Goal: Task Accomplishment & Management: Manage account settings

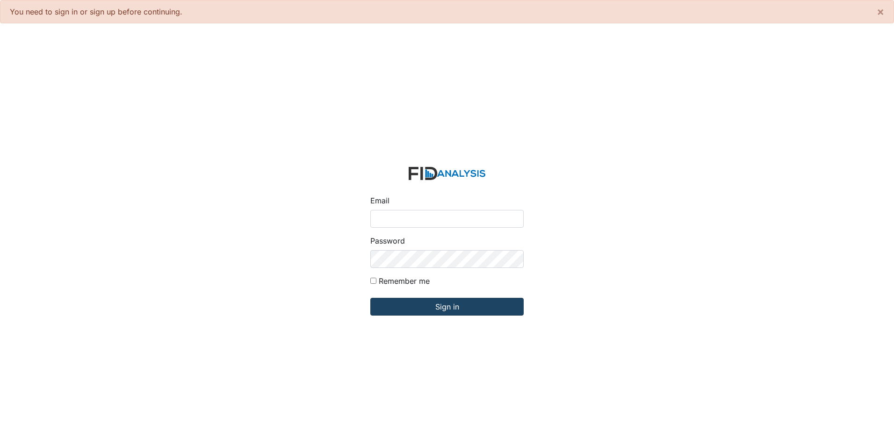
type input "[EMAIL_ADDRESS][DOMAIN_NAME]"
click at [457, 310] on input "Sign in" at bounding box center [446, 307] width 153 height 18
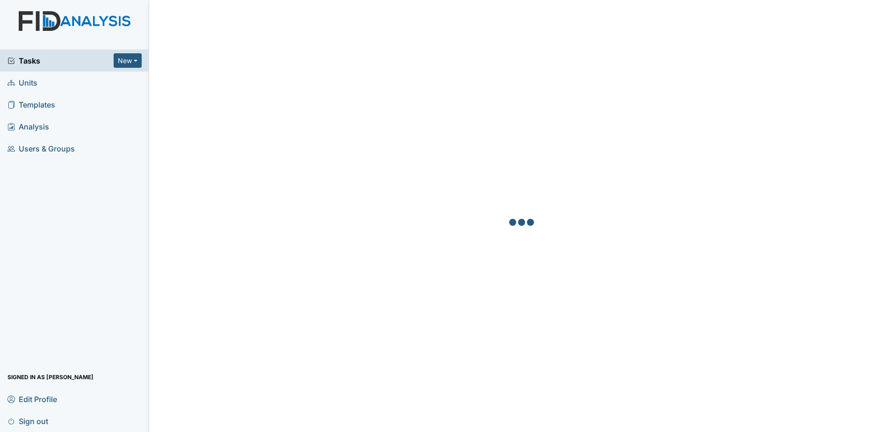
click at [57, 68] on div "Tasks New Form Inspection Document Bundle" at bounding box center [74, 61] width 149 height 22
click at [103, 58] on span "Tasks" at bounding box center [60, 60] width 106 height 11
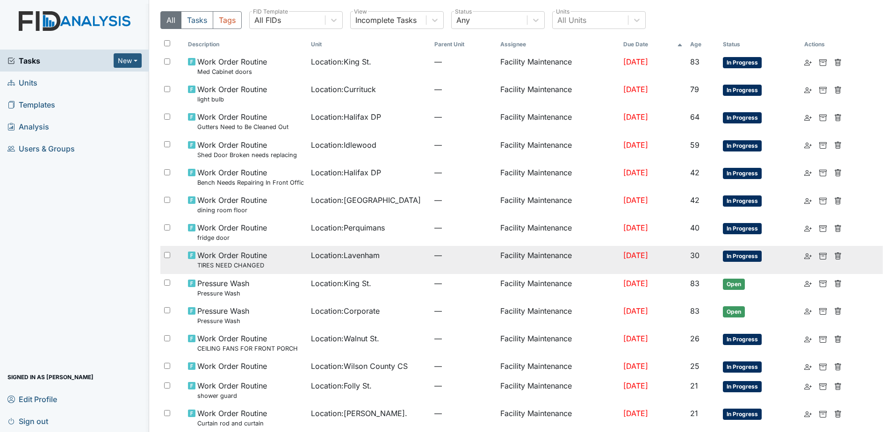
scroll to position [47, 0]
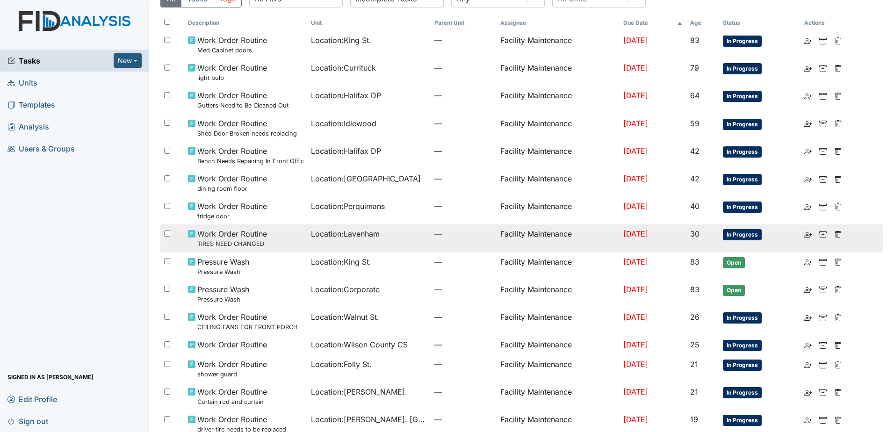
click at [373, 242] on td "Location : Lavenham" at bounding box center [368, 238] width 123 height 28
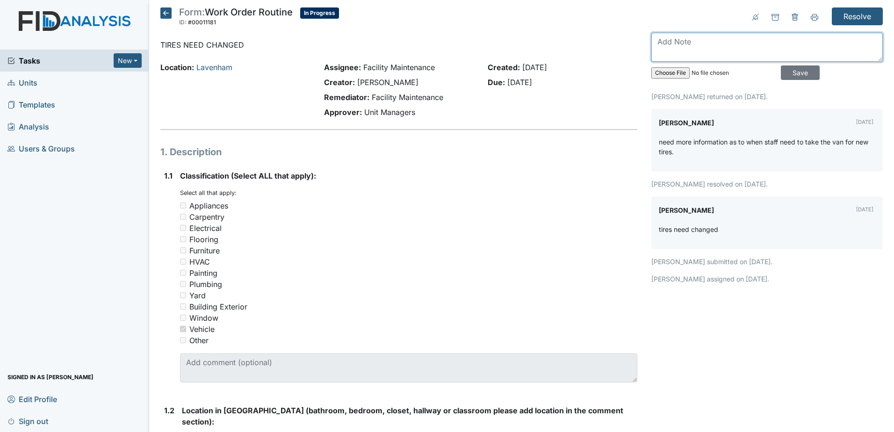
click at [656, 41] on textarea at bounding box center [766, 47] width 231 height 29
type textarea "It has already been done, Thomas took it"
click at [780, 74] on input "Save" at bounding box center [799, 72] width 39 height 14
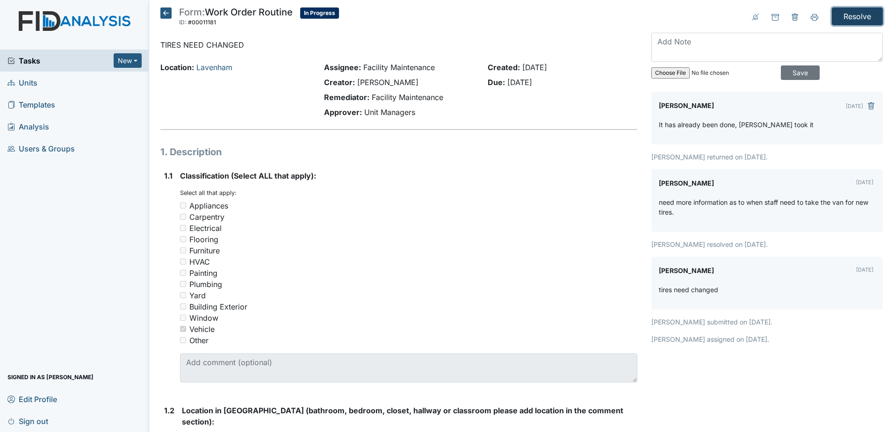
click at [852, 7] on input "Resolve" at bounding box center [856, 16] width 51 height 18
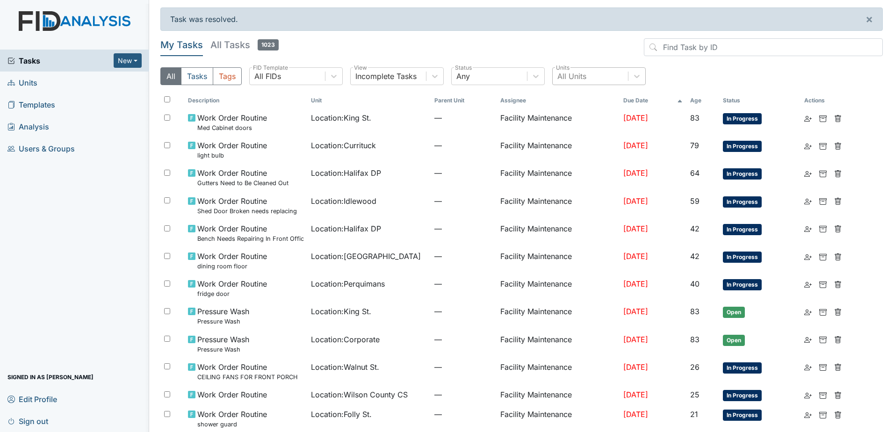
click at [591, 75] on div "All Units" at bounding box center [589, 76] width 75 height 17
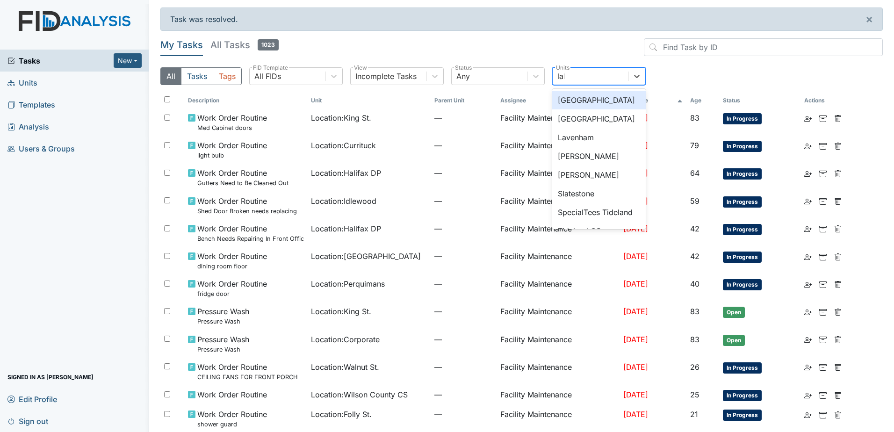
type input "lake"
click at [599, 103] on div "Lakeview" at bounding box center [598, 100] width 93 height 19
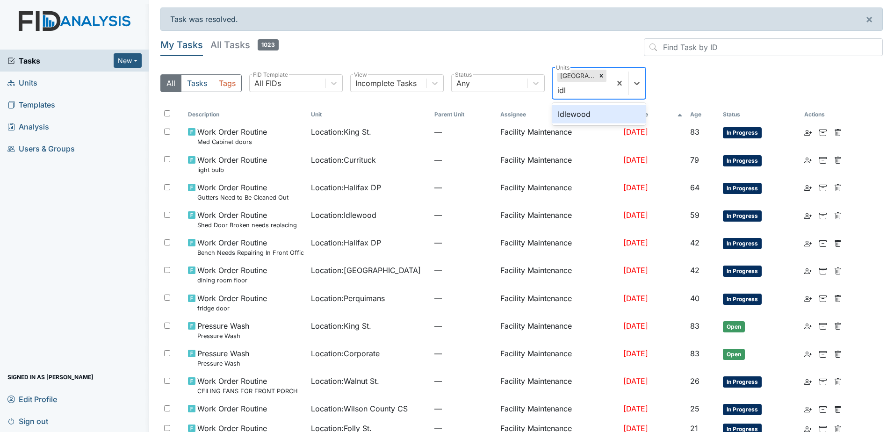
type input "idle"
click at [595, 114] on div "Idlewood" at bounding box center [598, 114] width 93 height 19
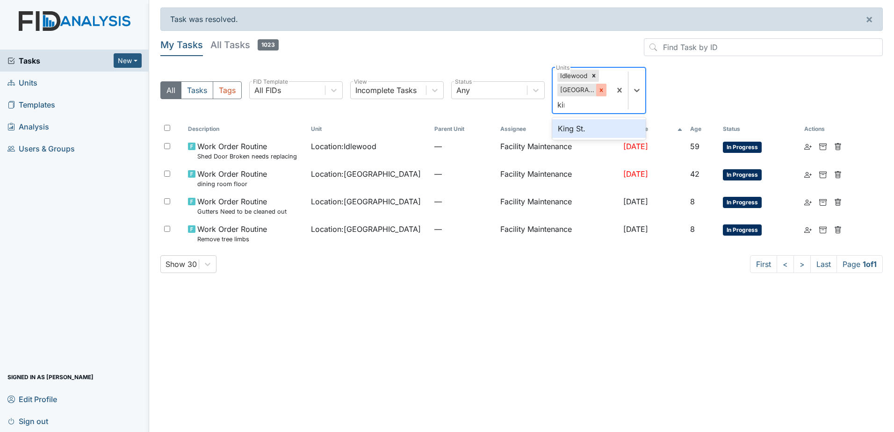
type input "king"
click at [595, 126] on div "King St." at bounding box center [598, 128] width 93 height 19
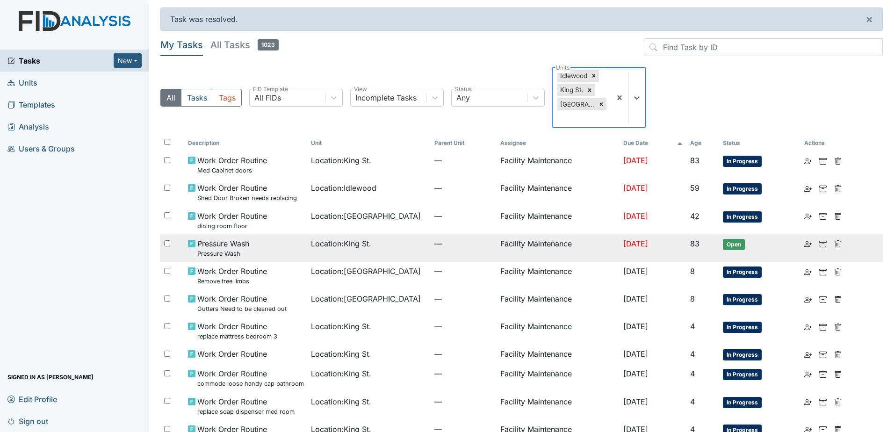
scroll to position [42, 0]
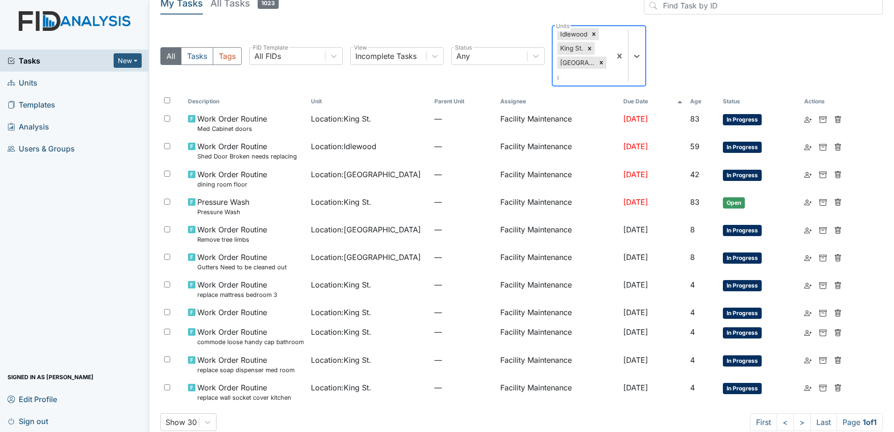
type input "mc"
click at [614, 99] on div "McFarland" at bounding box center [598, 101] width 93 height 19
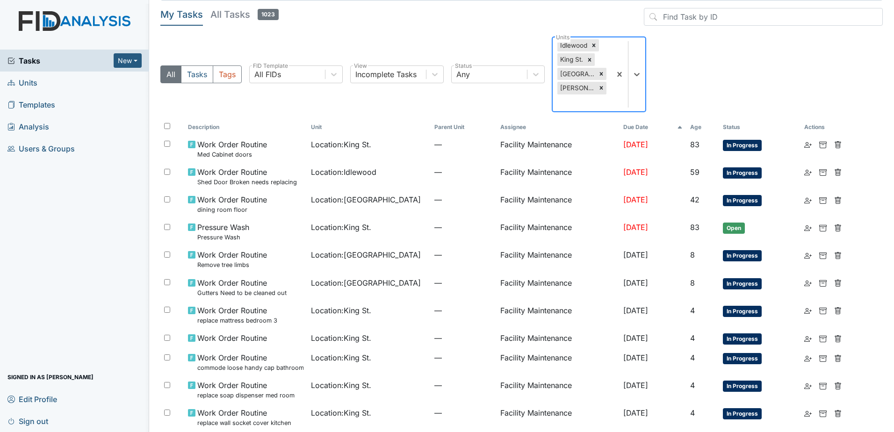
scroll to position [47, 0]
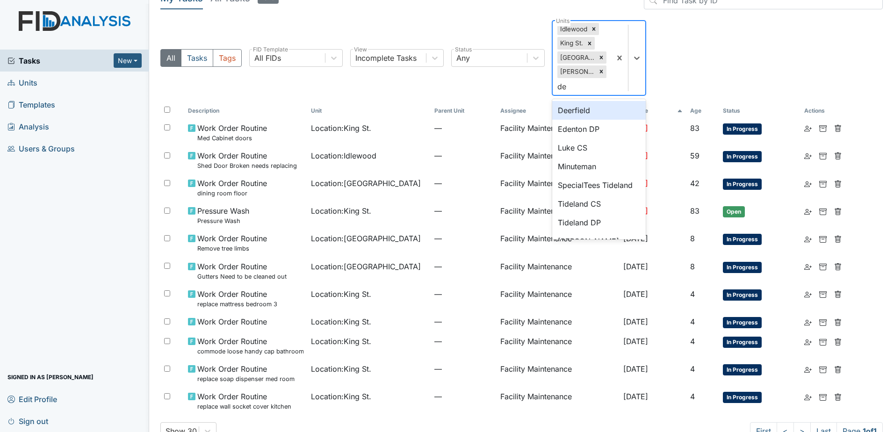
type input "dee"
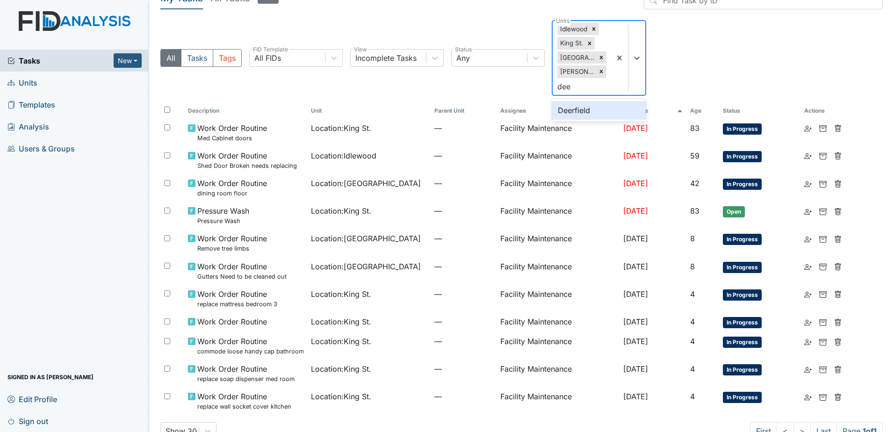
click at [590, 115] on div "Deerfield" at bounding box center [598, 110] width 93 height 19
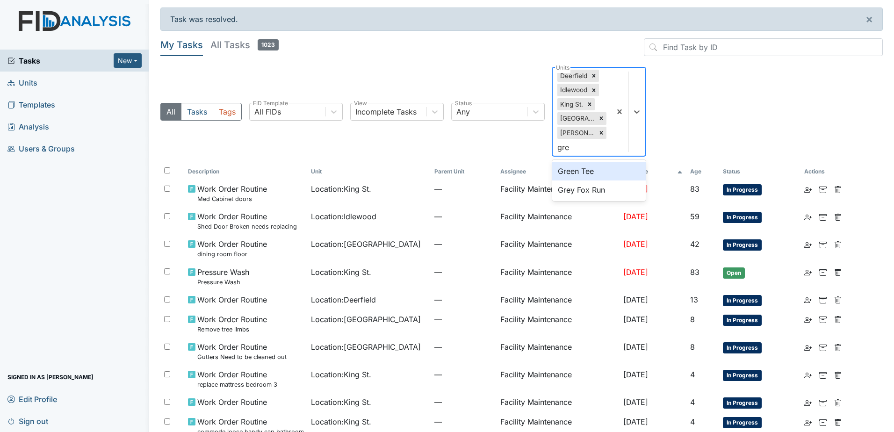
type input "gree"
click at [592, 166] on div "Green Tee" at bounding box center [598, 171] width 93 height 19
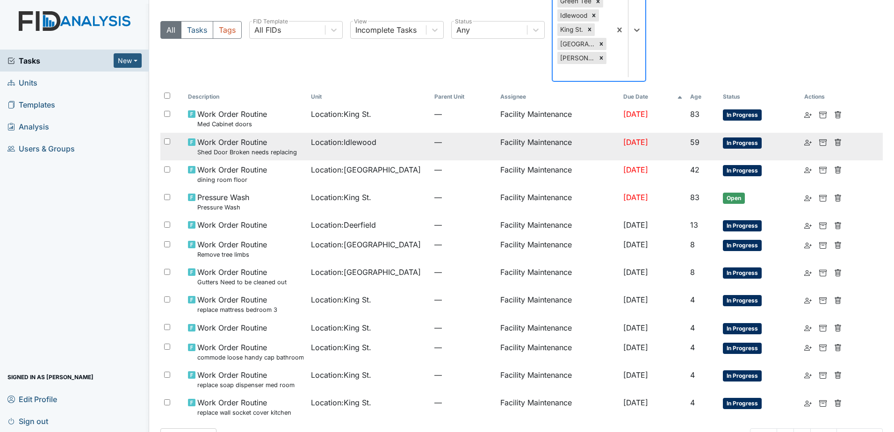
scroll to position [118, 0]
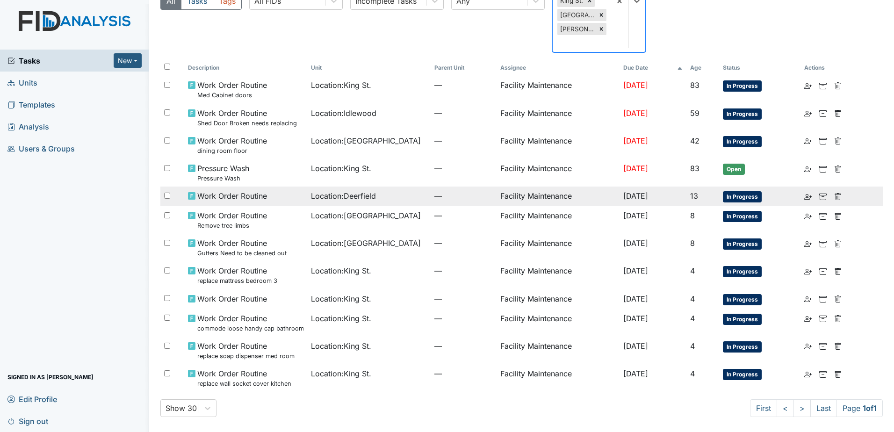
click at [394, 203] on td "Location : Deerfield" at bounding box center [368, 196] width 123 height 20
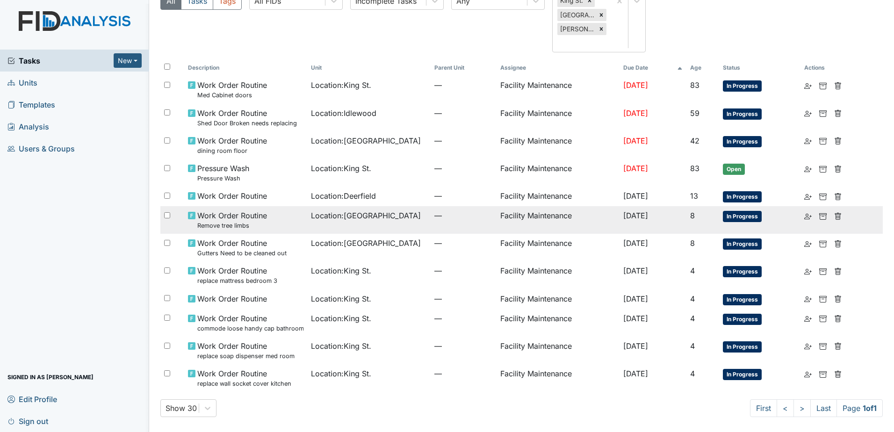
click at [394, 215] on div "Location : Lakeview" at bounding box center [369, 215] width 116 height 11
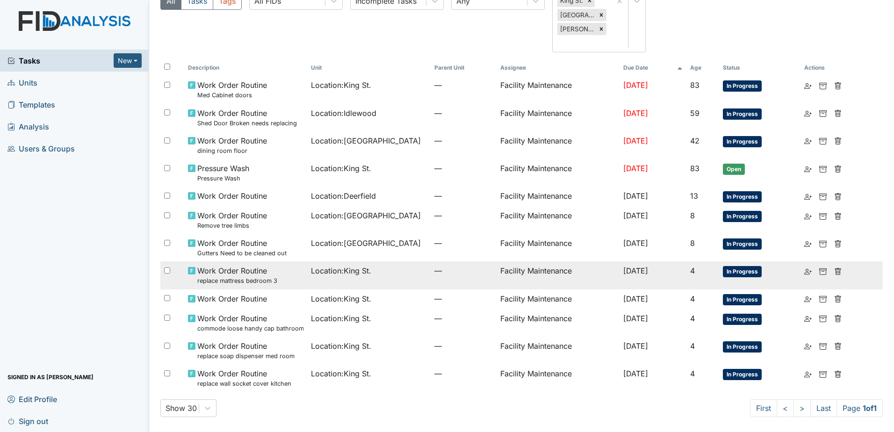
click at [430, 285] on td "—" at bounding box center [463, 275] width 66 height 28
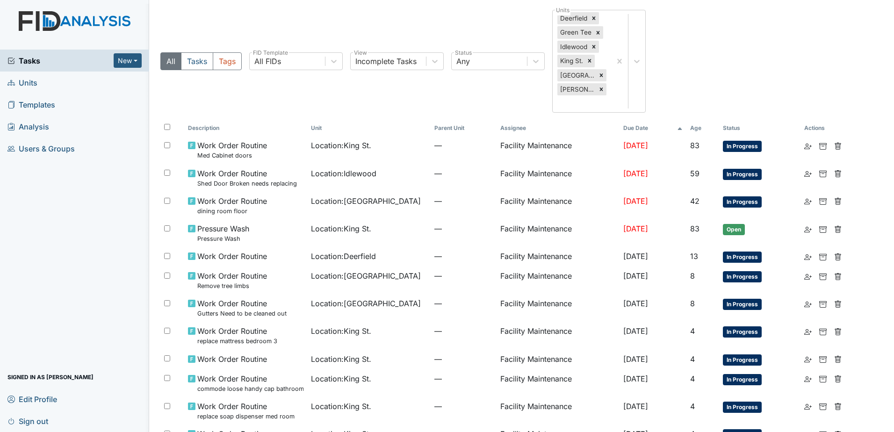
scroll to position [0, 0]
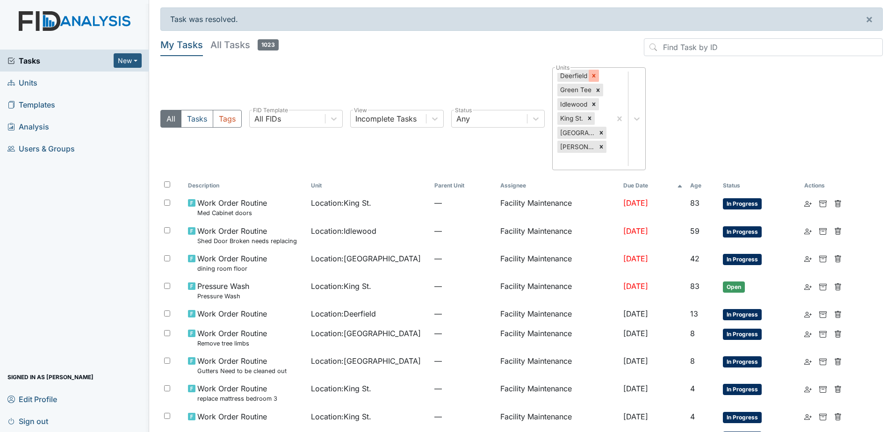
click at [595, 72] on icon at bounding box center [593, 75] width 7 height 7
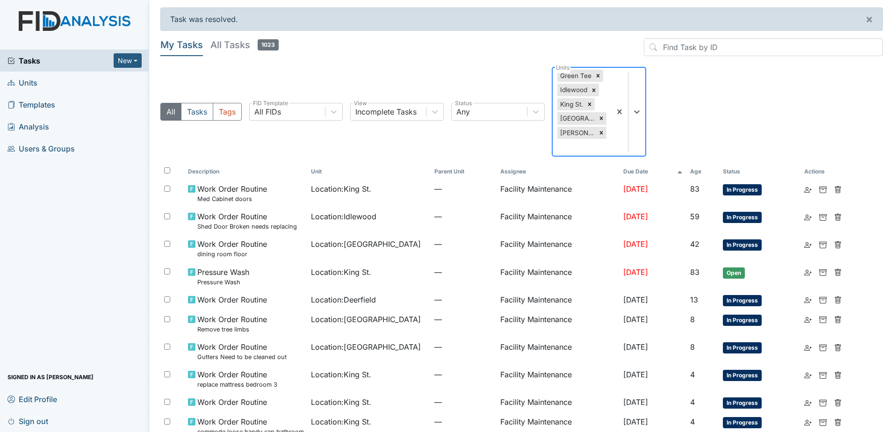
click at [595, 72] on icon at bounding box center [597, 75] width 7 height 7
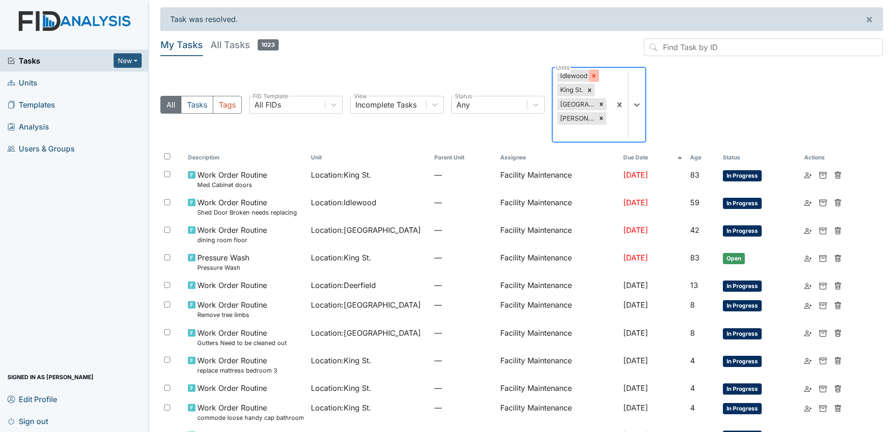
click at [594, 73] on icon at bounding box center [593, 75] width 7 height 7
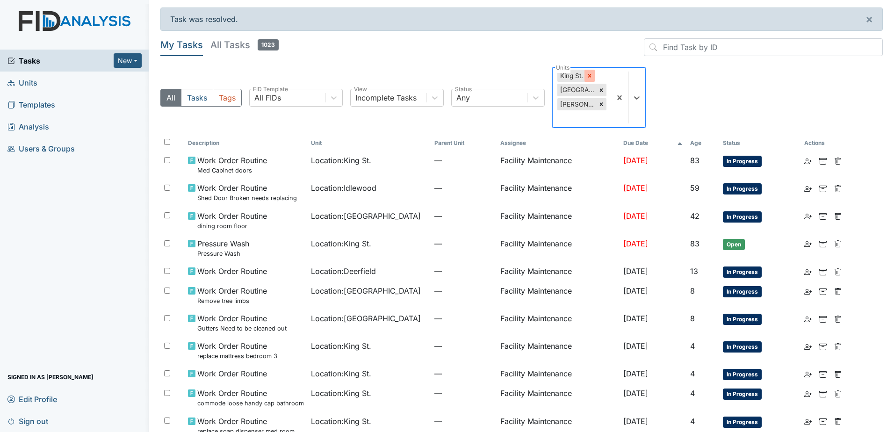
click at [591, 73] on icon at bounding box center [589, 75] width 7 height 7
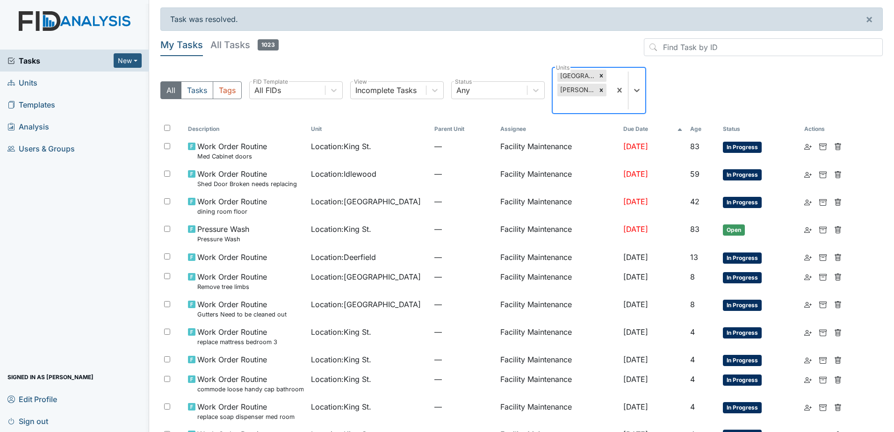
click at [596, 73] on div at bounding box center [601, 76] width 10 height 12
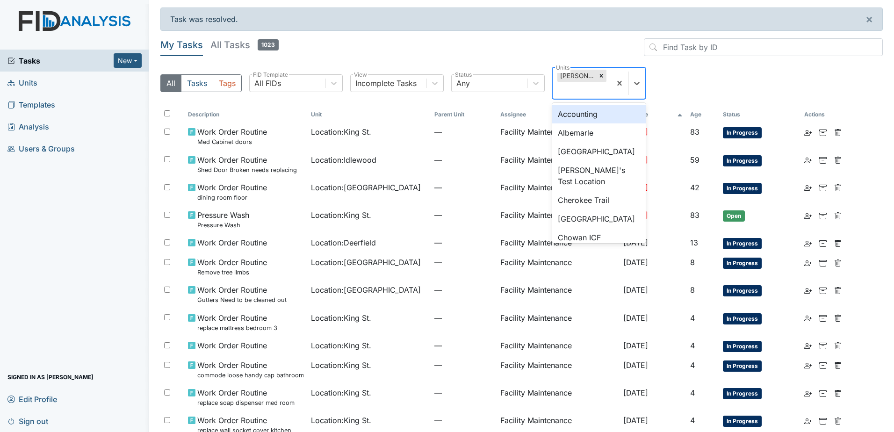
click at [591, 73] on div "McFarland" at bounding box center [576, 76] width 39 height 12
click at [598, 74] on icon at bounding box center [601, 75] width 7 height 7
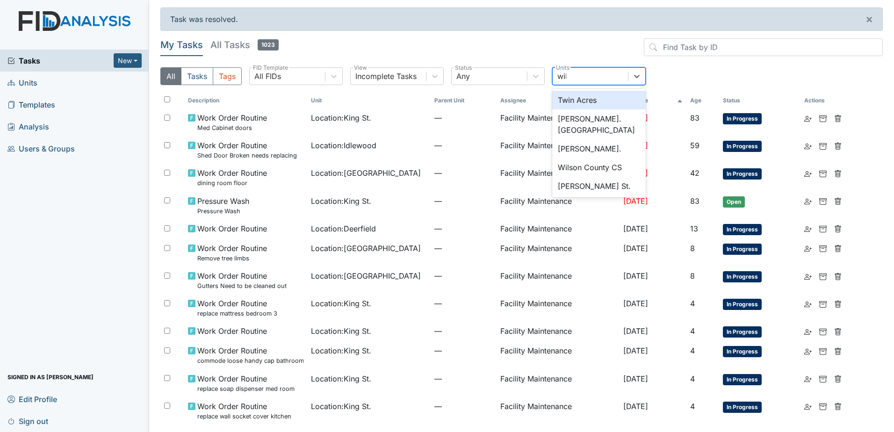
type input "will"
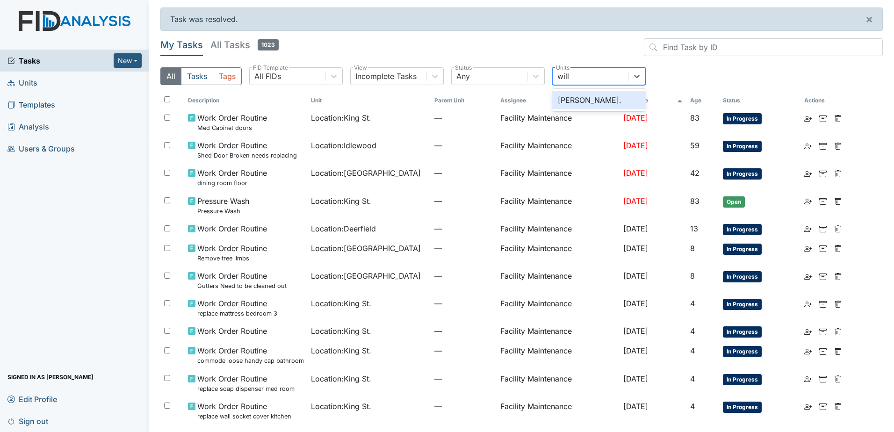
click at [569, 97] on div "William St." at bounding box center [598, 100] width 93 height 19
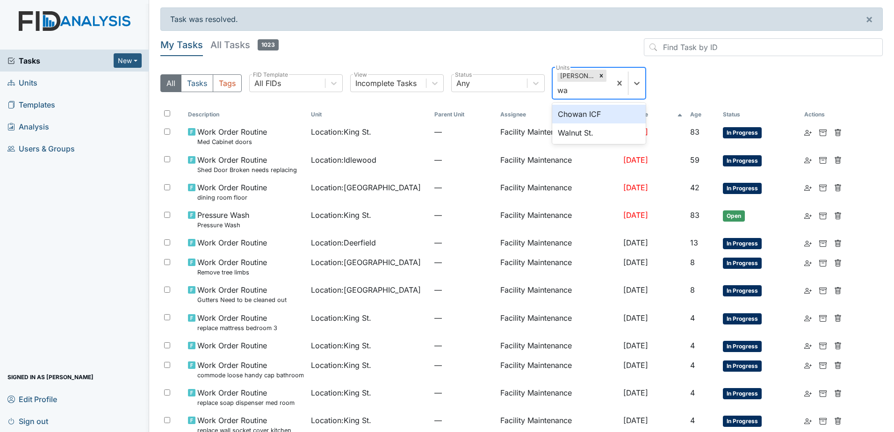
type input "wal"
click at [590, 118] on div "Walnut St." at bounding box center [598, 114] width 93 height 19
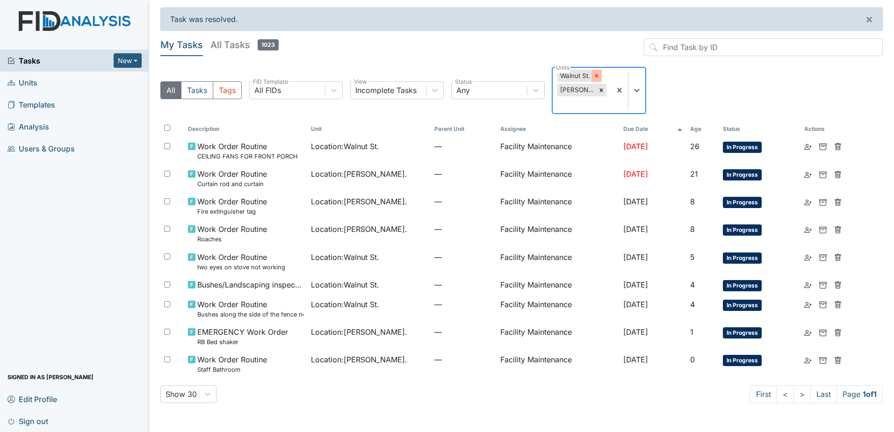
click at [594, 77] on icon at bounding box center [596, 75] width 7 height 7
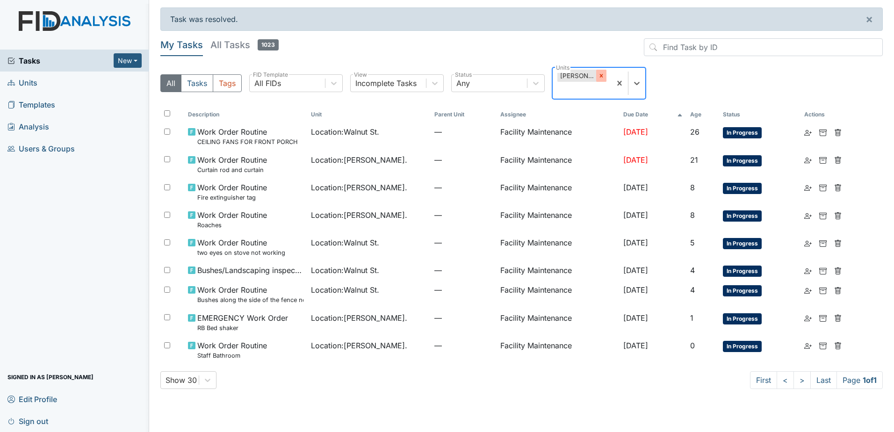
click at [598, 77] on icon at bounding box center [601, 75] width 7 height 7
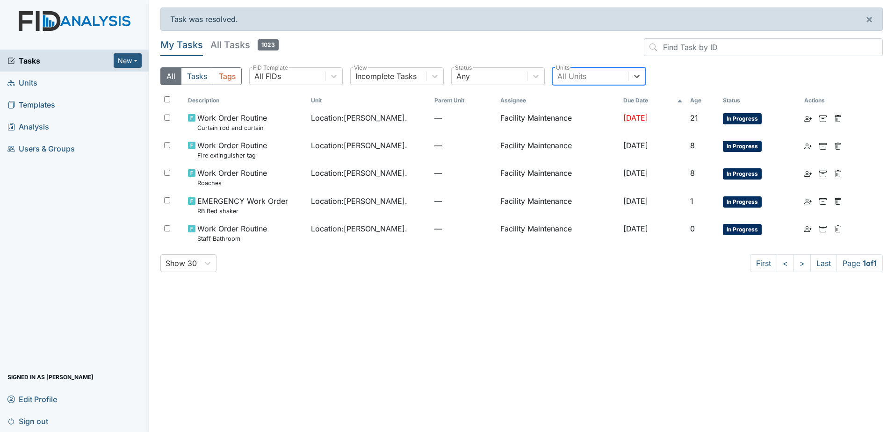
click at [576, 77] on div "All Units" at bounding box center [571, 76] width 29 height 11
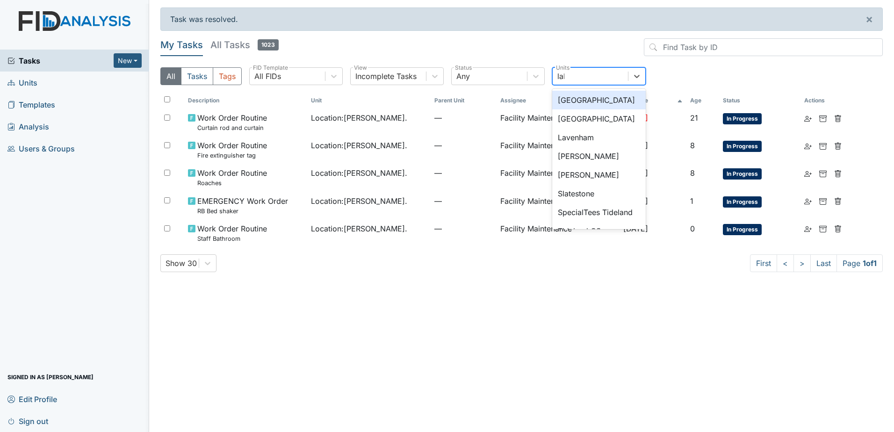
type input "lake"
click at [572, 103] on div "Lakeview" at bounding box center [598, 100] width 93 height 19
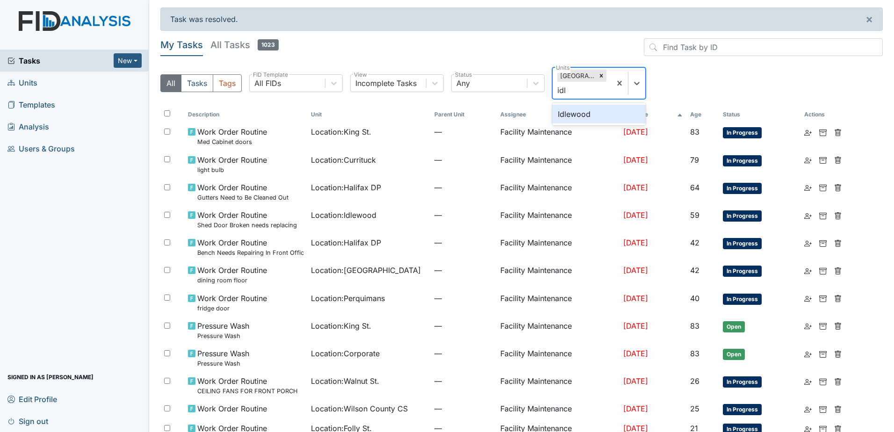
type input "idle"
click at [586, 107] on div "Idlewood" at bounding box center [598, 114] width 93 height 19
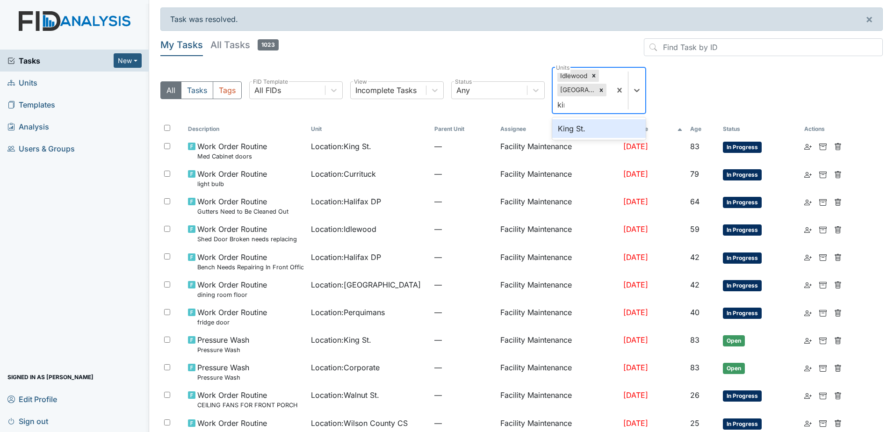
type input "king"
click at [601, 121] on div "King St." at bounding box center [598, 128] width 93 height 19
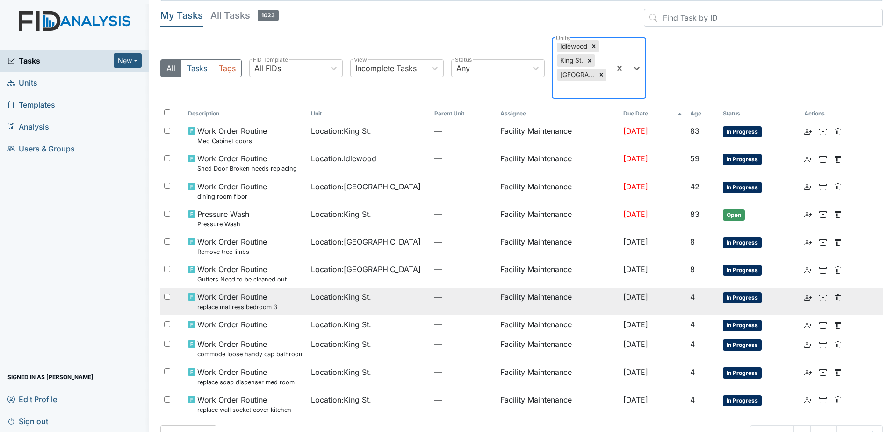
scroll to position [42, 0]
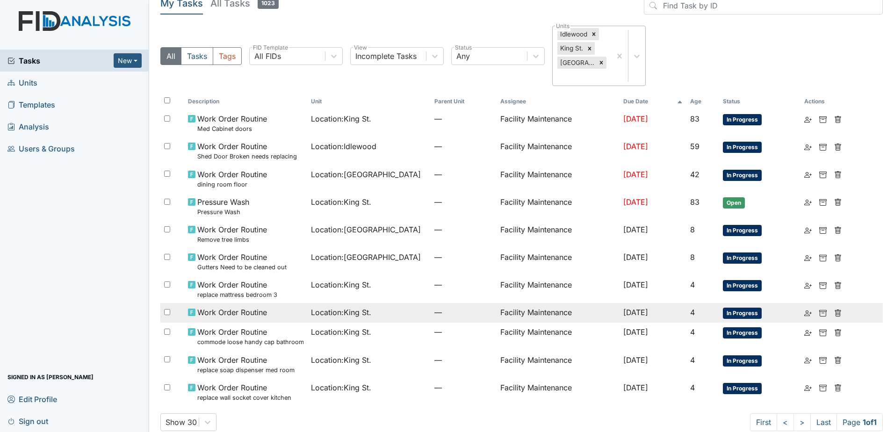
click at [265, 307] on div "Work Order Routine" at bounding box center [246, 312] width 116 height 11
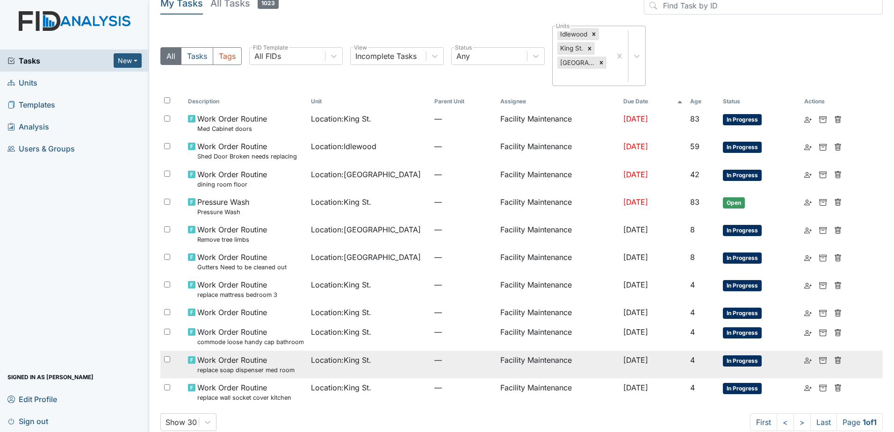
click at [369, 355] on td "Location : King St." at bounding box center [368, 365] width 123 height 28
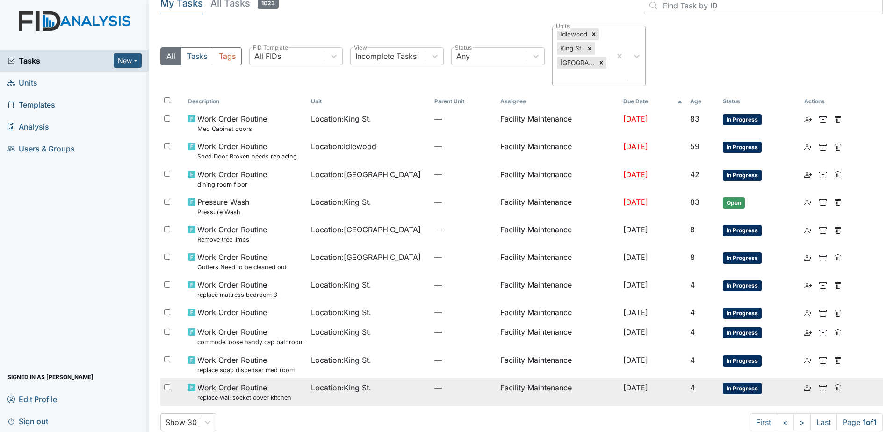
click at [357, 379] on td "Location : King St." at bounding box center [368, 392] width 123 height 28
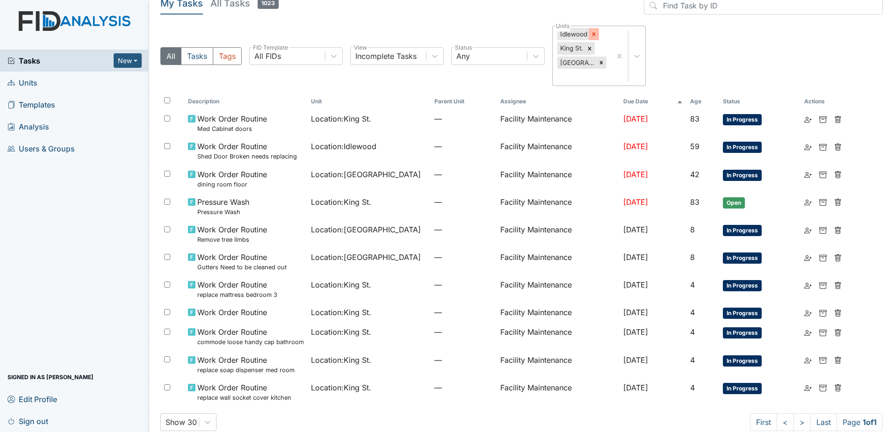
click at [593, 32] on icon at bounding box center [593, 34] width 7 height 7
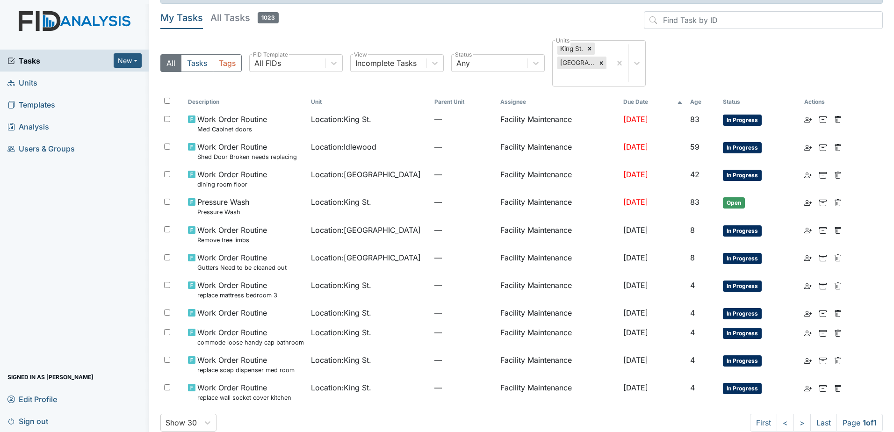
click at [588, 36] on div "My Tasks All Tasks 1023 All Tasks Tags All FIDs FID Template Incomplete Tasks V…" at bounding box center [521, 52] width 722 height 83
click at [589, 44] on div at bounding box center [589, 49] width 10 height 12
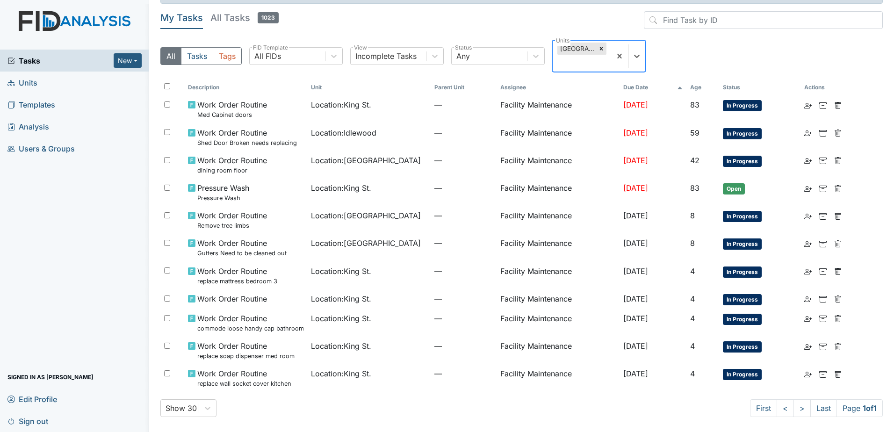
scroll to position [13, 0]
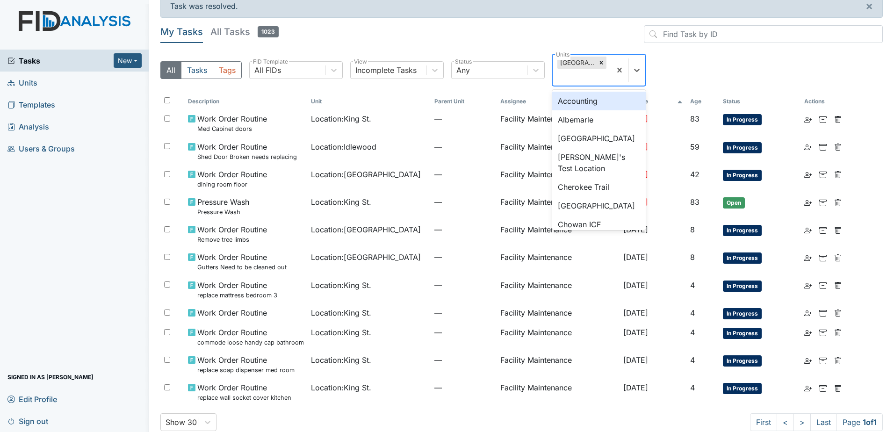
click at [593, 54] on div "Lakeview" at bounding box center [598, 70] width 93 height 32
click at [598, 64] on icon at bounding box center [601, 62] width 7 height 7
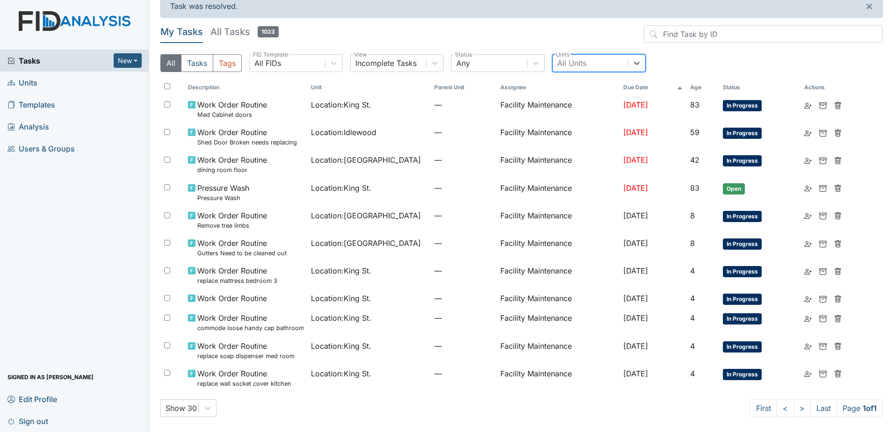
click at [580, 64] on div "All Units" at bounding box center [571, 62] width 29 height 11
type input "w"
type input "tidel"
click at [573, 120] on div "Tideland DP" at bounding box center [598, 124] width 93 height 19
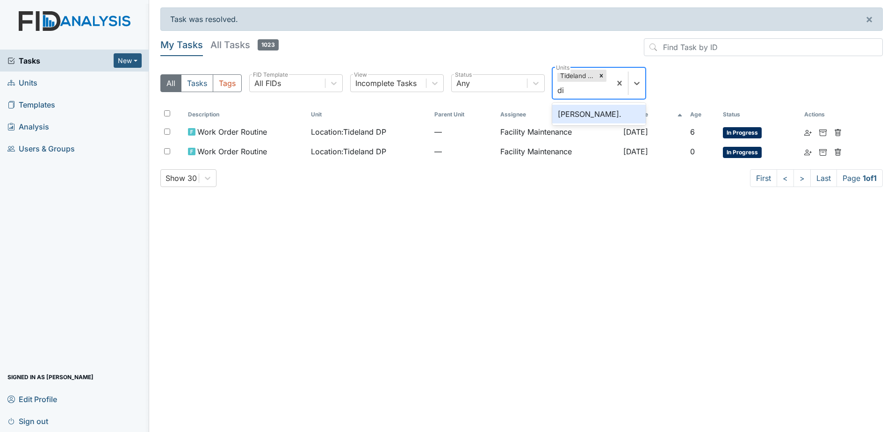
type input "dix"
click at [611, 119] on div "Dixon Rd." at bounding box center [598, 114] width 93 height 19
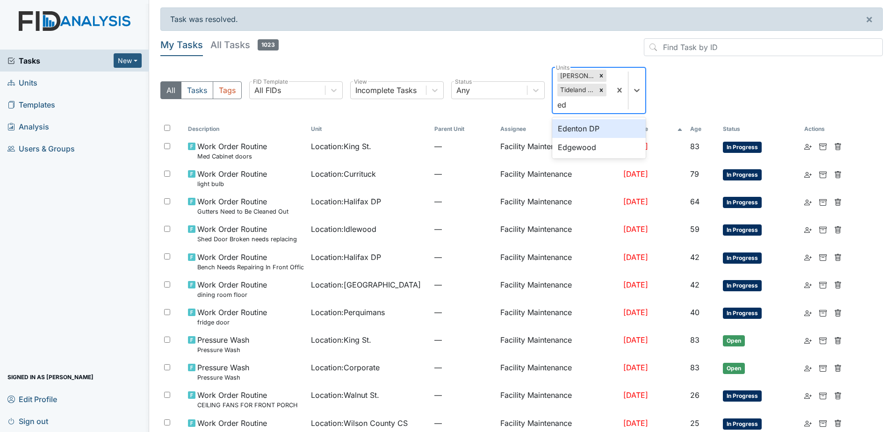
type input "edg"
click at [627, 129] on div "Edgewood" at bounding box center [598, 128] width 93 height 19
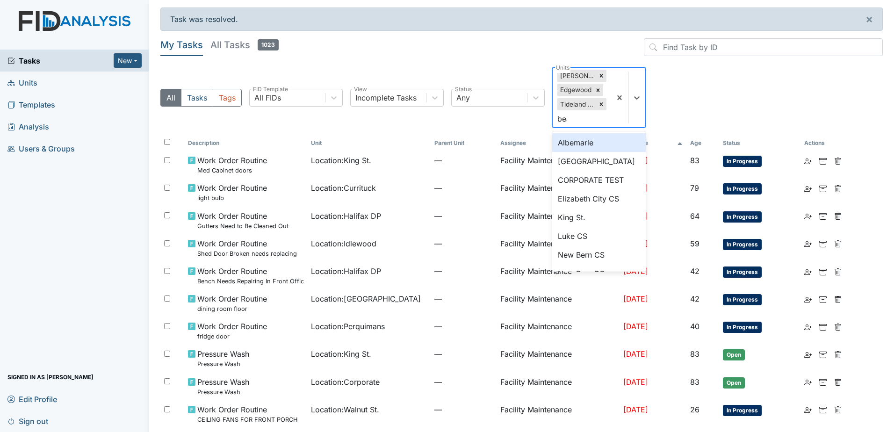
type input "beau"
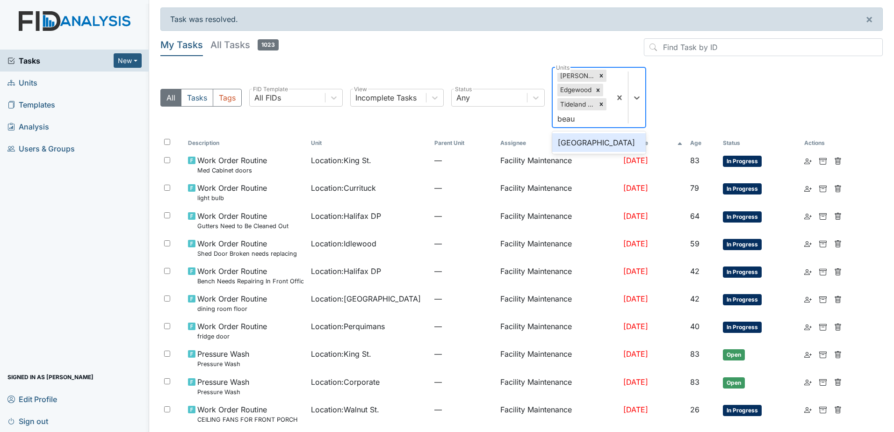
click at [608, 136] on div "Beaufort Heights" at bounding box center [598, 142] width 93 height 19
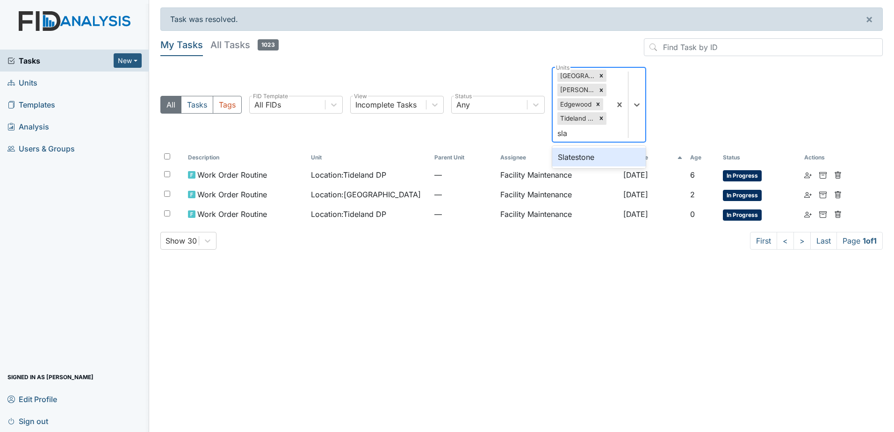
type input "slat"
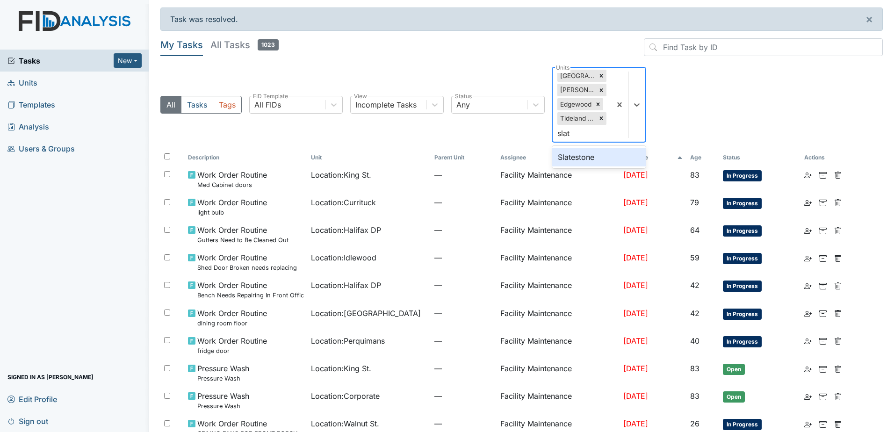
click at [629, 154] on div "Slatestone" at bounding box center [598, 157] width 93 height 19
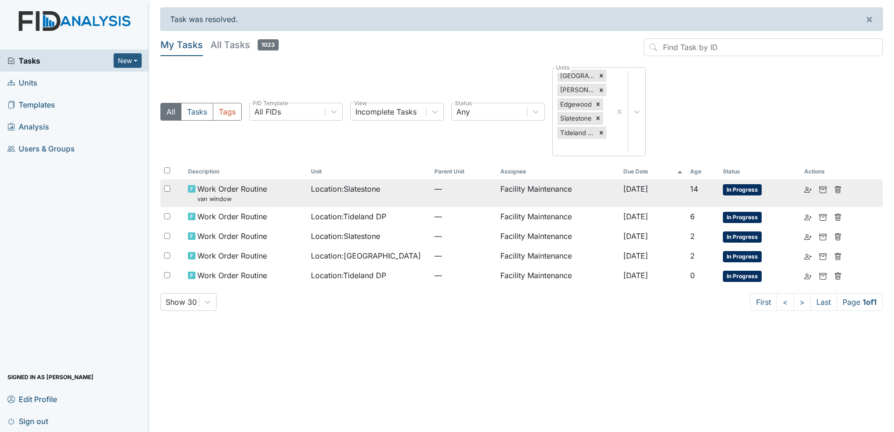
click at [414, 194] on div "Location : Slatestone" at bounding box center [369, 188] width 116 height 11
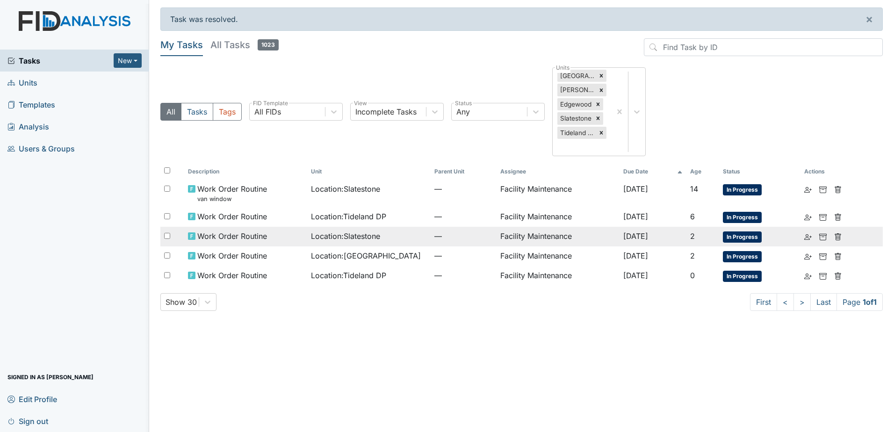
click at [326, 236] on span "Location : Slatestone" at bounding box center [345, 235] width 69 height 11
click at [371, 244] on td "Location : Slatestone" at bounding box center [368, 237] width 123 height 20
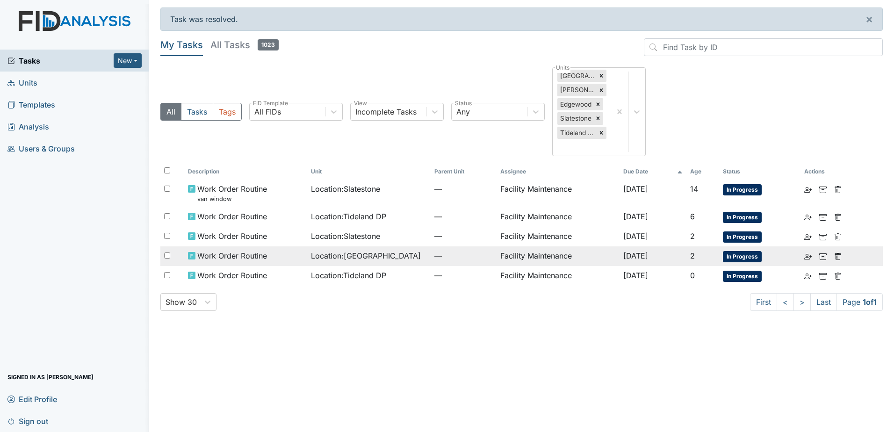
click at [375, 255] on span "Location : Beaufort Heights" at bounding box center [366, 255] width 110 height 11
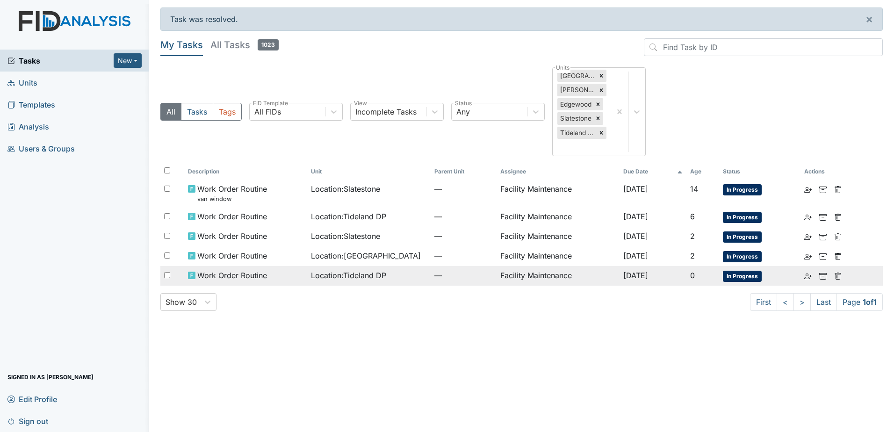
click at [339, 278] on span "Location : Tideland DP" at bounding box center [348, 275] width 75 height 11
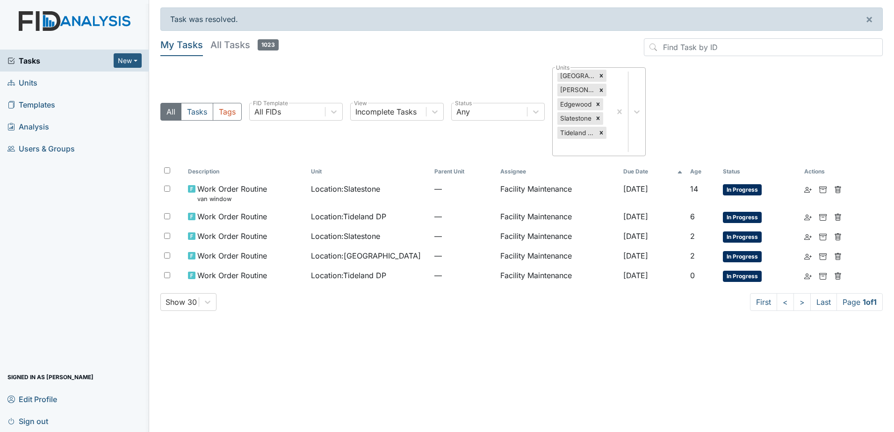
click at [587, 144] on div "Beaufort Heights Dixon Rd. Edgewood Slatestone Tideland DP" at bounding box center [581, 112] width 58 height 88
click at [587, 148] on div "Beaufort Heights Dixon Rd. Edgewood Slatestone Tideland DP" at bounding box center [581, 112] width 58 height 88
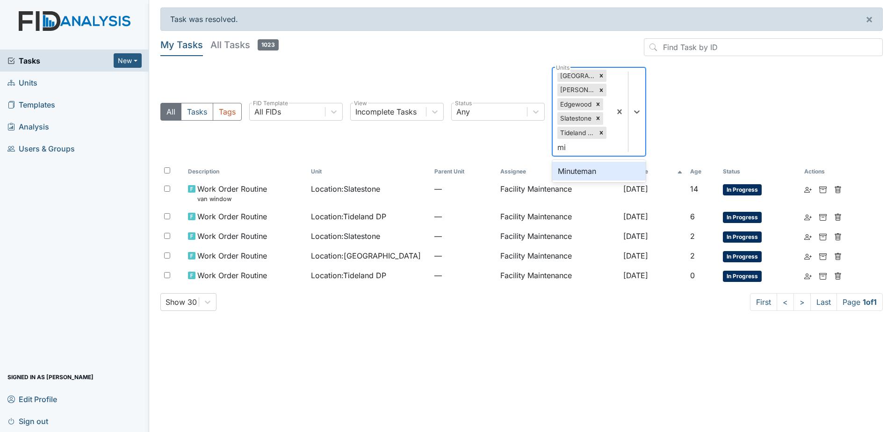
type input "min"
click at [584, 174] on div "Minuteman" at bounding box center [598, 171] width 93 height 19
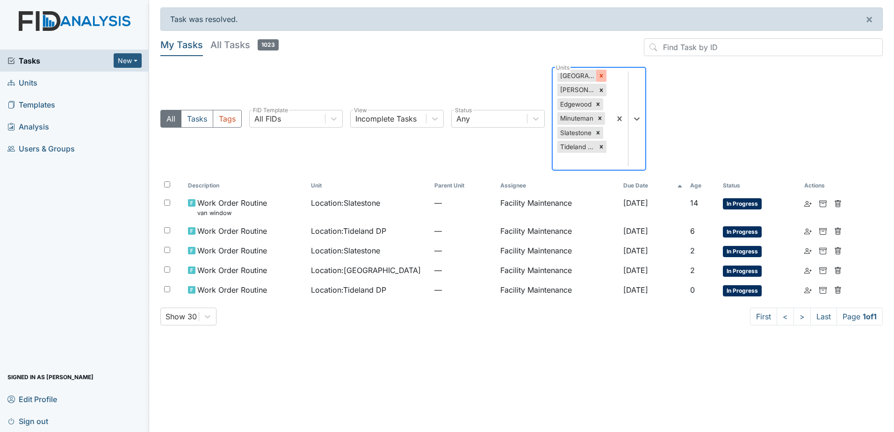
click at [599, 79] on icon at bounding box center [601, 75] width 7 height 7
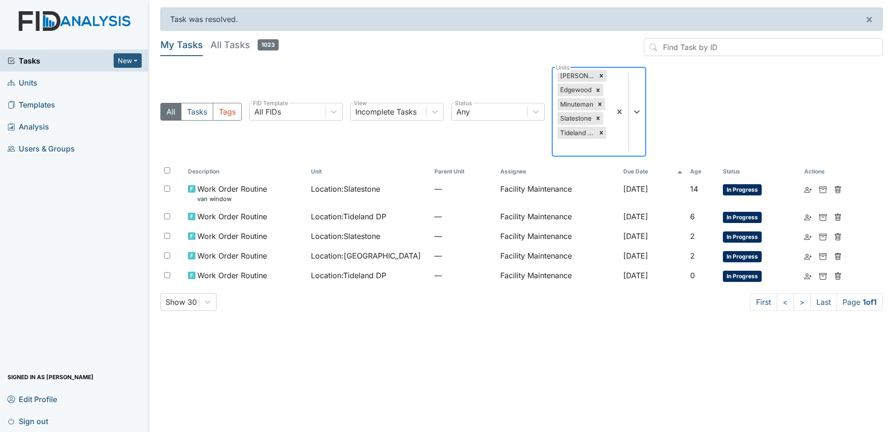
click at [599, 79] on div at bounding box center [601, 76] width 10 height 12
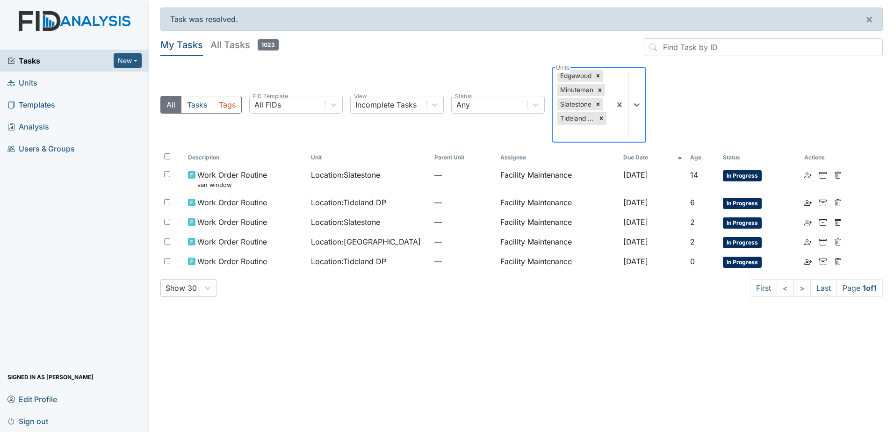
click at [599, 79] on icon at bounding box center [597, 75] width 7 height 7
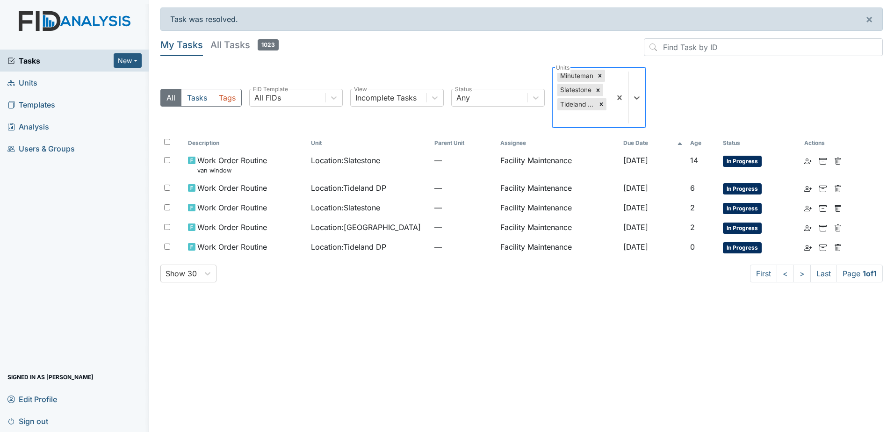
click at [599, 79] on icon at bounding box center [599, 75] width 7 height 7
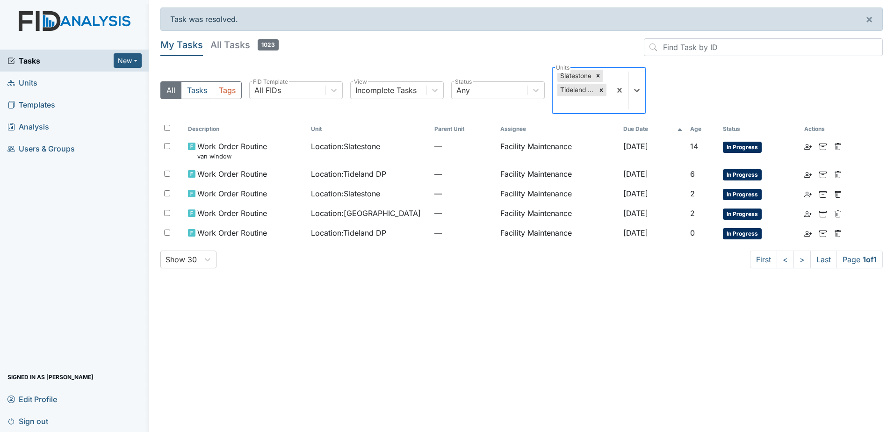
click at [599, 79] on icon at bounding box center [597, 75] width 7 height 7
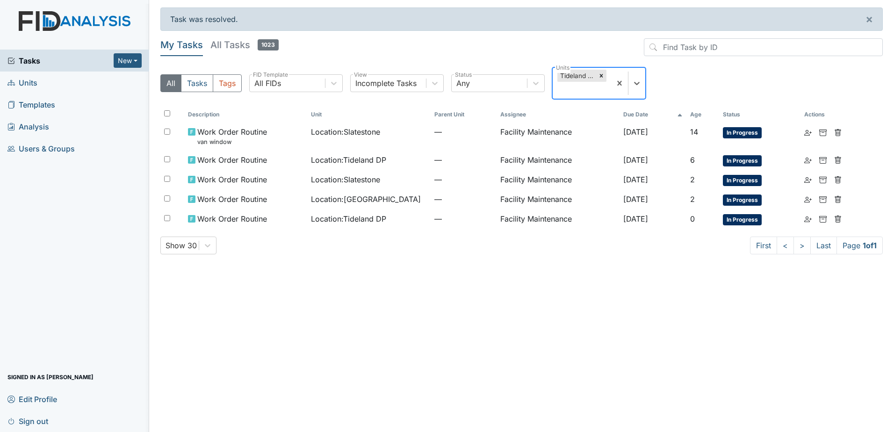
click at [599, 79] on icon at bounding box center [601, 75] width 7 height 7
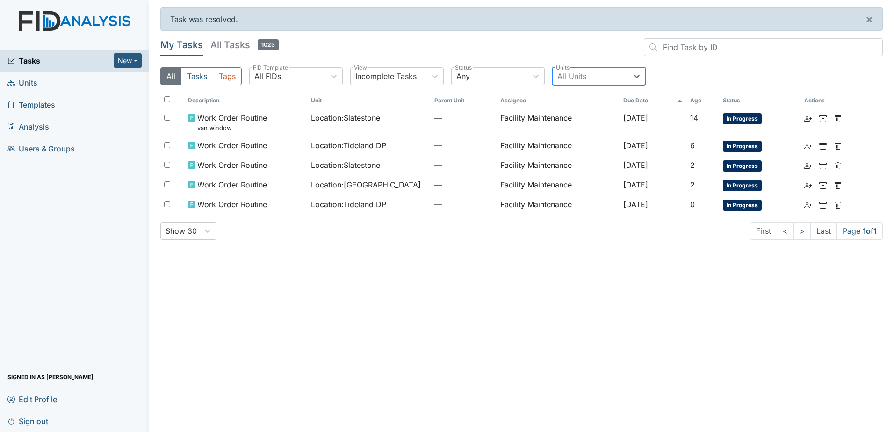
click at [38, 422] on span "Sign out" at bounding box center [27, 421] width 41 height 14
click at [6, 423] on link "Sign out" at bounding box center [74, 421] width 149 height 22
click at [22, 424] on span "Sign out" at bounding box center [27, 421] width 41 height 14
click at [33, 423] on span "Sign out" at bounding box center [27, 421] width 41 height 14
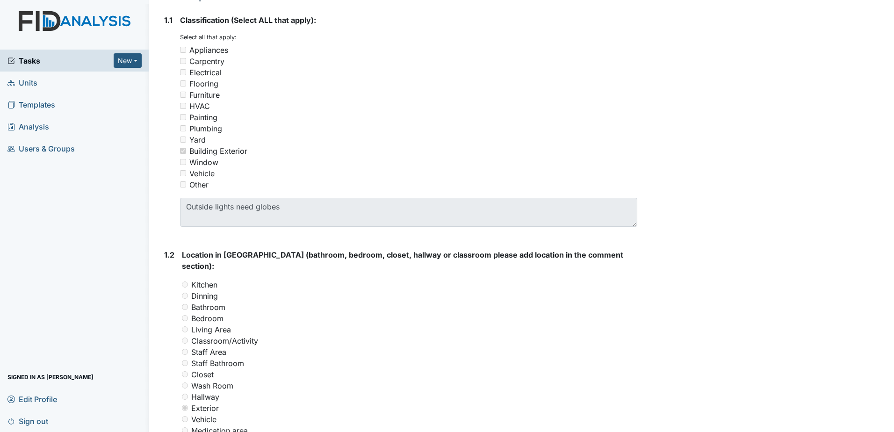
scroll to position [280, 0]
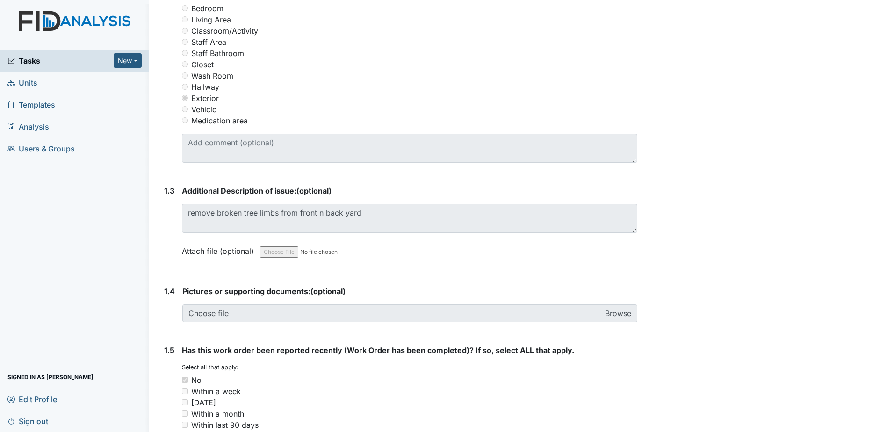
scroll to position [467, 0]
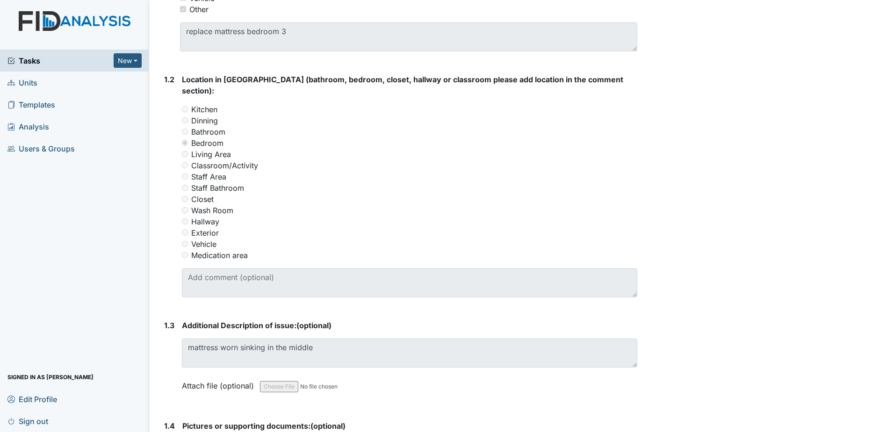
scroll to position [467, 0]
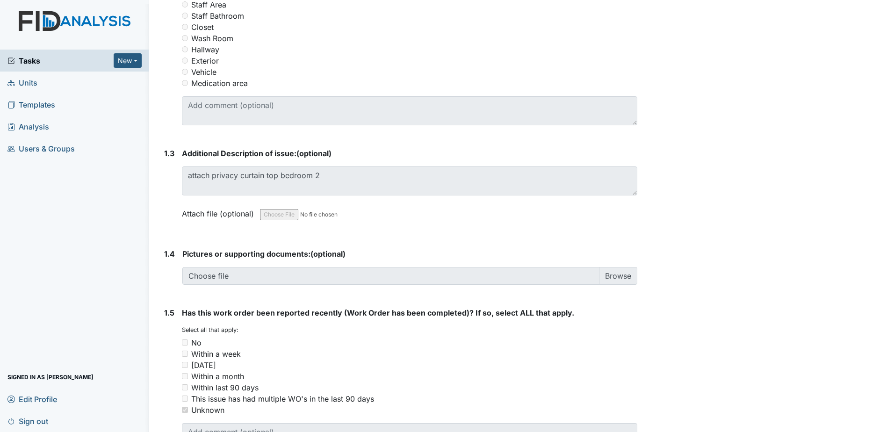
scroll to position [467, 0]
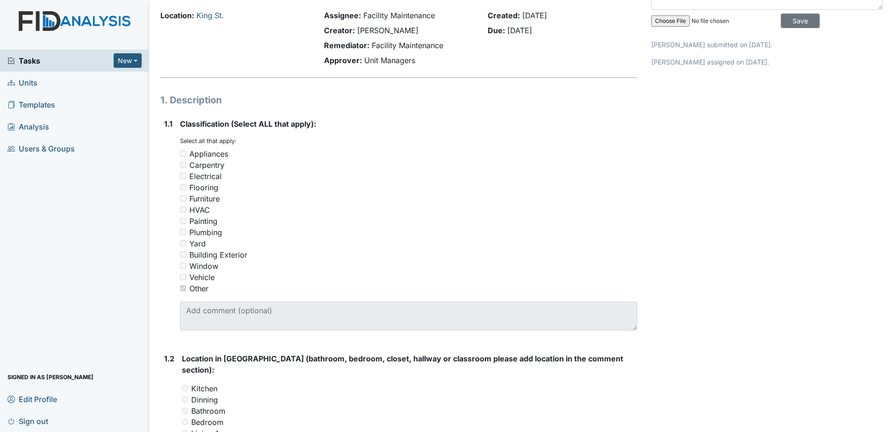
scroll to position [280, 0]
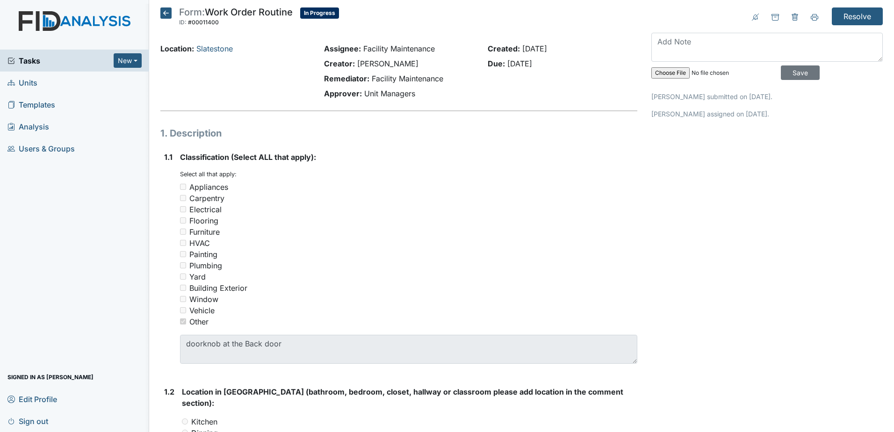
scroll to position [327, 0]
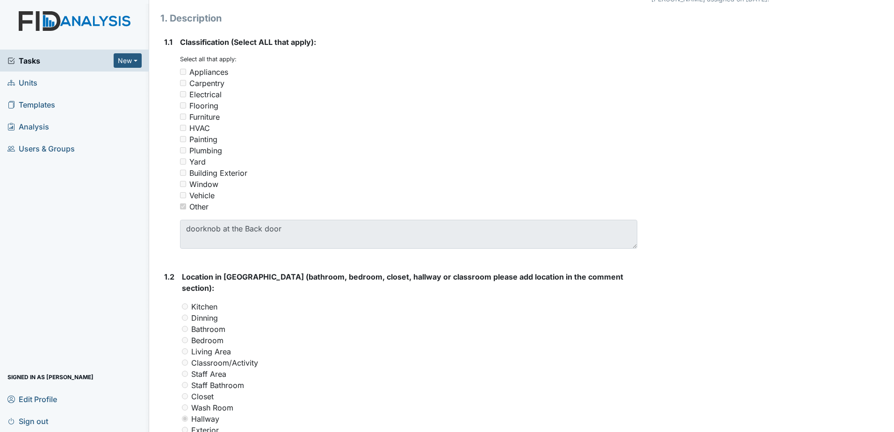
scroll to position [9, 0]
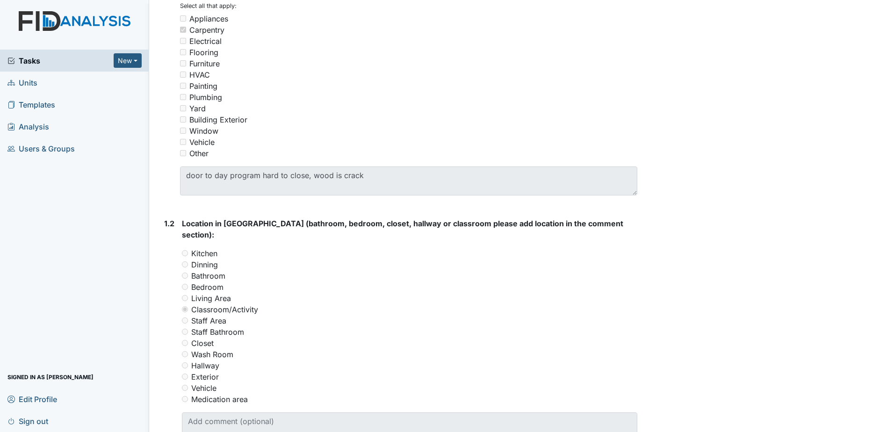
scroll to position [327, 0]
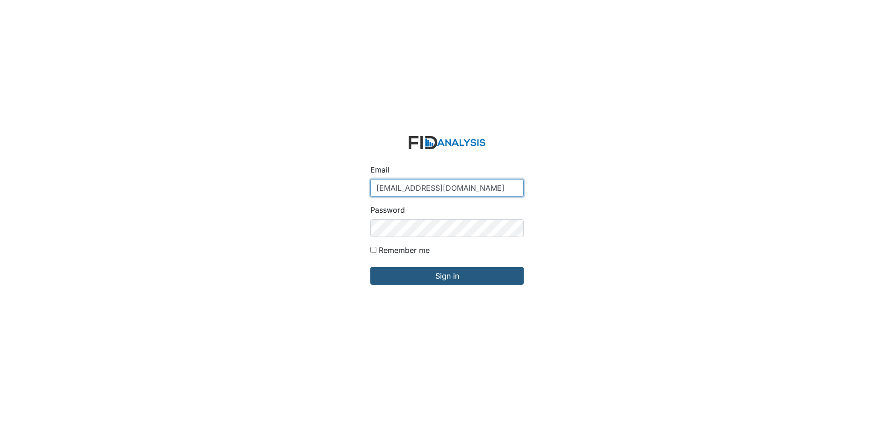
click at [448, 188] on input "[EMAIL_ADDRESS][DOMAIN_NAME]" at bounding box center [446, 188] width 153 height 18
type input "arollins@lifeincorporated.com"
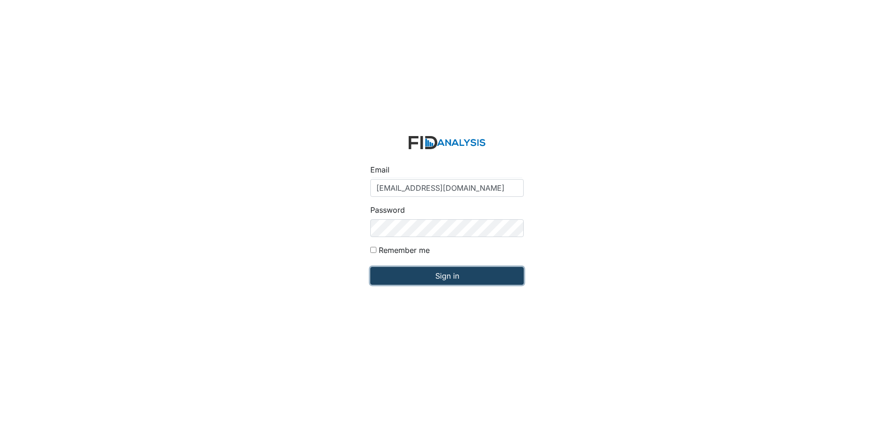
click at [435, 281] on input "Sign in" at bounding box center [446, 276] width 153 height 18
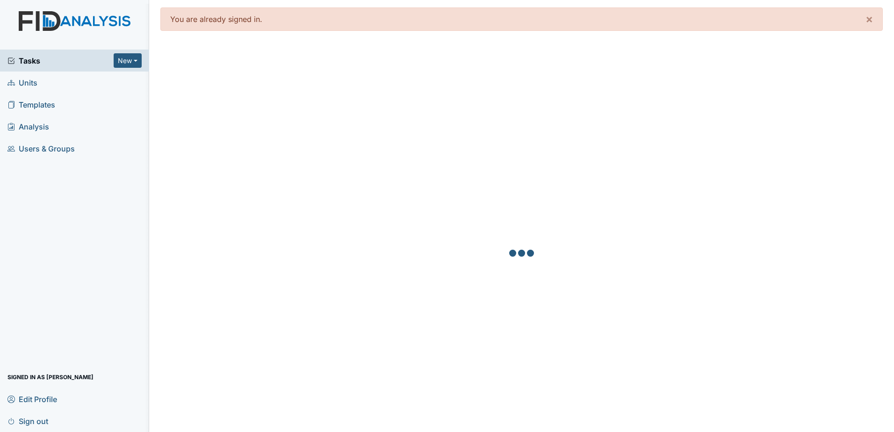
click at [37, 422] on span "Sign out" at bounding box center [27, 421] width 41 height 14
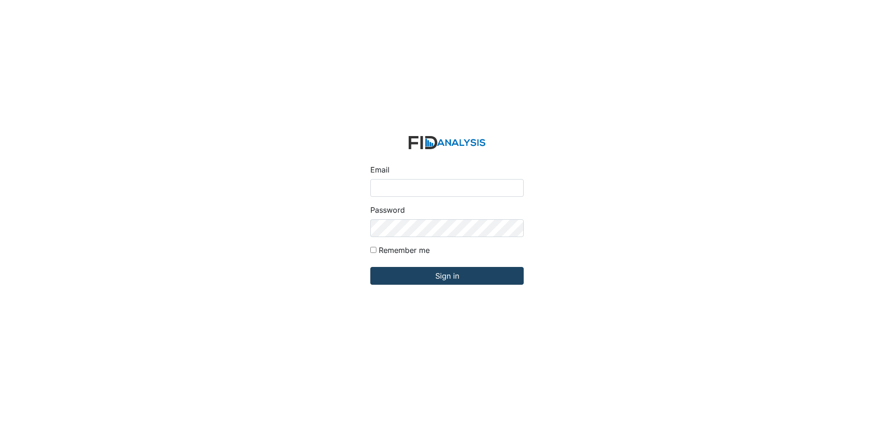
type input "[EMAIL_ADDRESS][DOMAIN_NAME]"
click at [415, 281] on input "Sign in" at bounding box center [446, 276] width 153 height 18
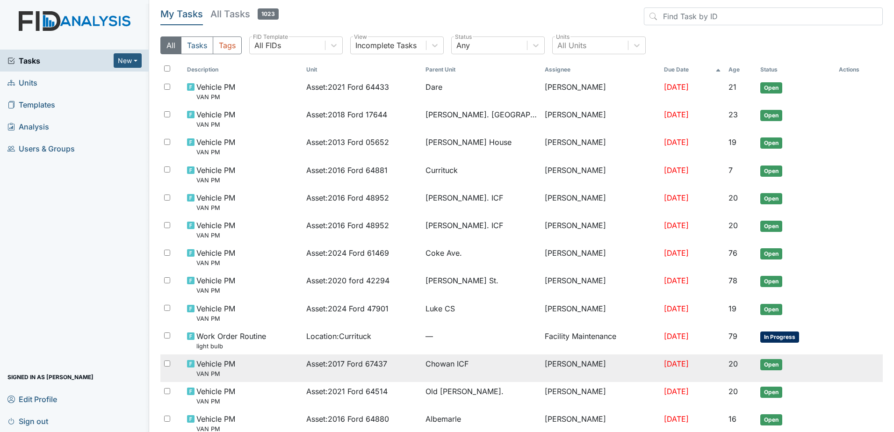
scroll to position [262, 0]
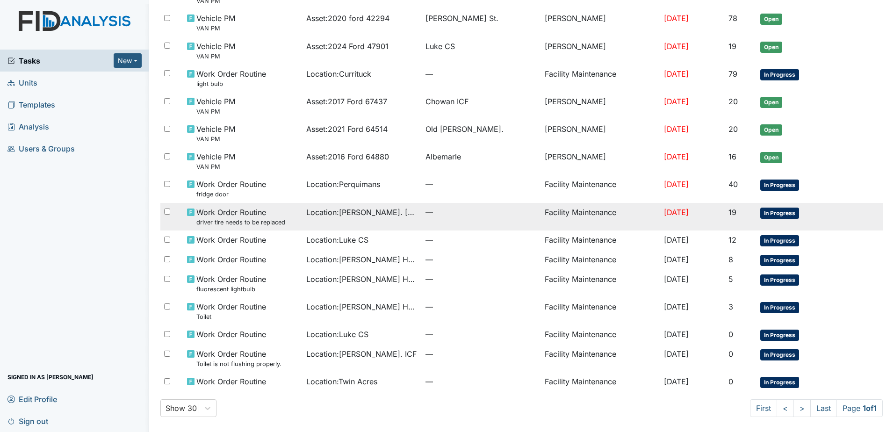
drag, startPoint x: 398, startPoint y: 226, endPoint x: 398, endPoint y: 214, distance: 12.2
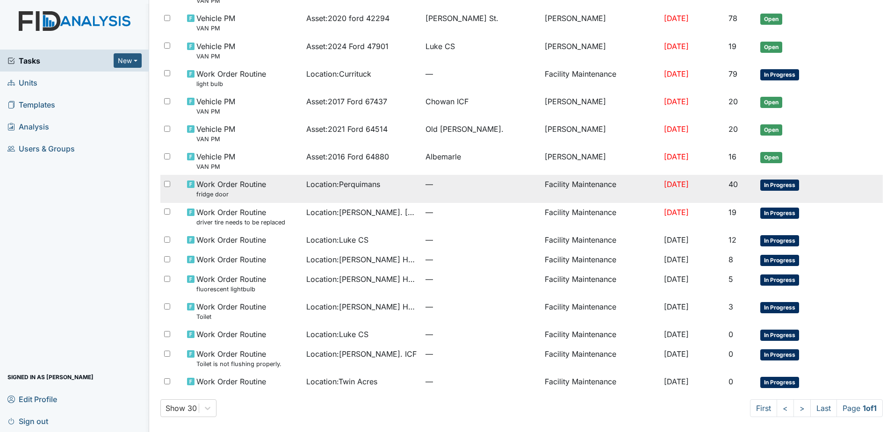
drag, startPoint x: 398, startPoint y: 214, endPoint x: 384, endPoint y: 190, distance: 27.3
click at [384, 190] on td "Location : Perquimans" at bounding box center [361, 189] width 119 height 28
click at [390, 190] on div "Location : Perquimans" at bounding box center [362, 184] width 112 height 11
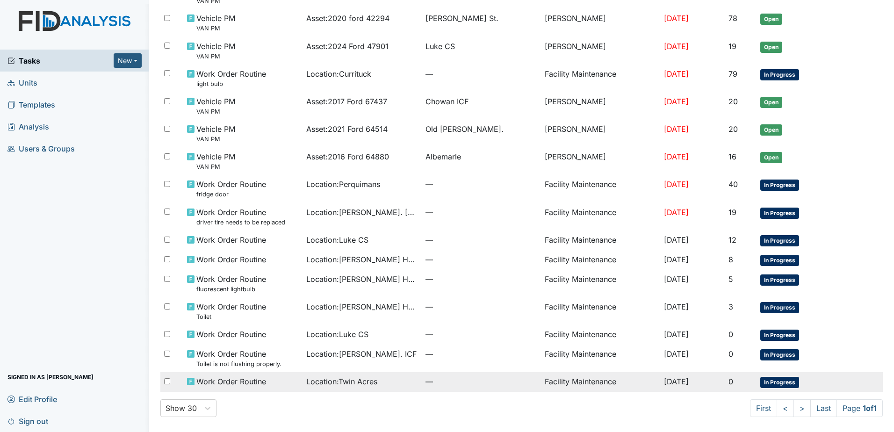
click at [384, 382] on div "Location : Twin Acres" at bounding box center [362, 381] width 112 height 11
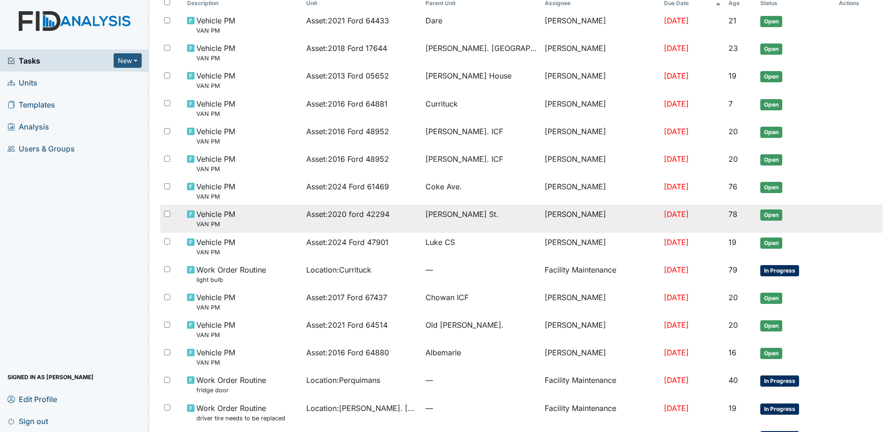
scroll to position [0, 0]
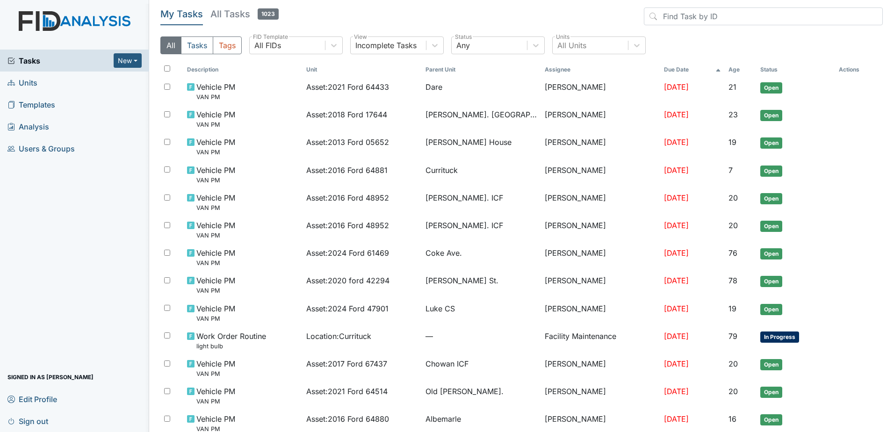
click at [15, 421] on span "Sign out" at bounding box center [27, 421] width 41 height 14
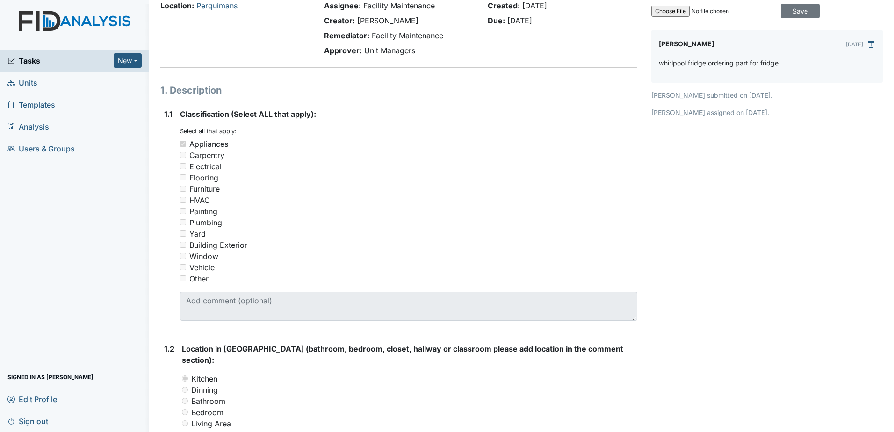
scroll to position [47, 0]
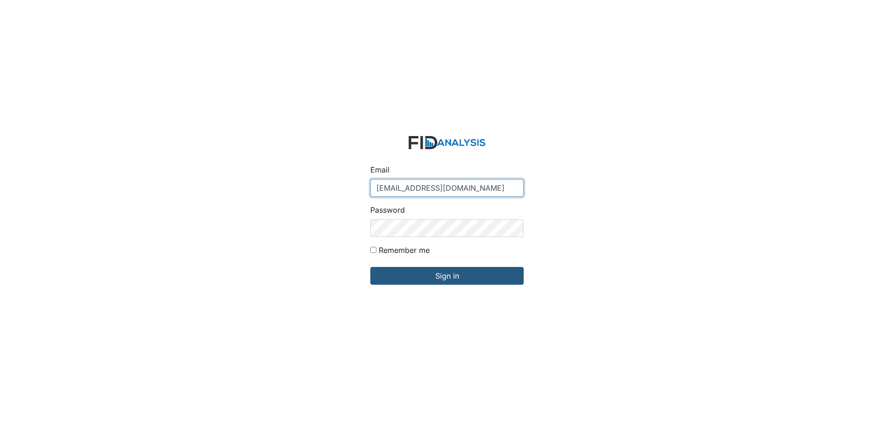
click at [408, 186] on input "[EMAIL_ADDRESS][DOMAIN_NAME]" at bounding box center [446, 188] width 153 height 18
type input "[EMAIL_ADDRESS][DOMAIN_NAME]"
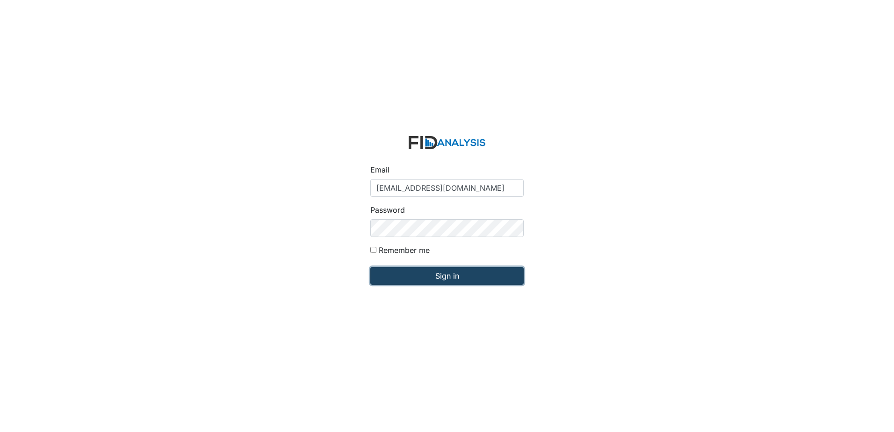
click at [416, 272] on input "Sign in" at bounding box center [446, 276] width 153 height 18
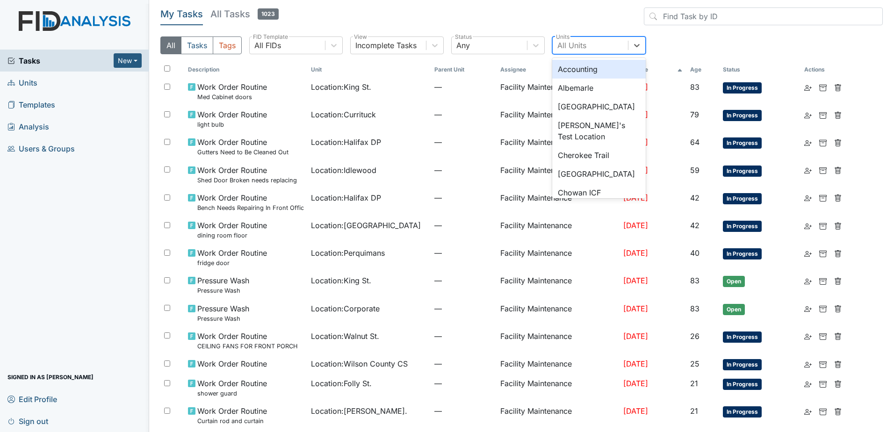
click at [607, 51] on div "All Units" at bounding box center [589, 45] width 75 height 17
type input "tidel"
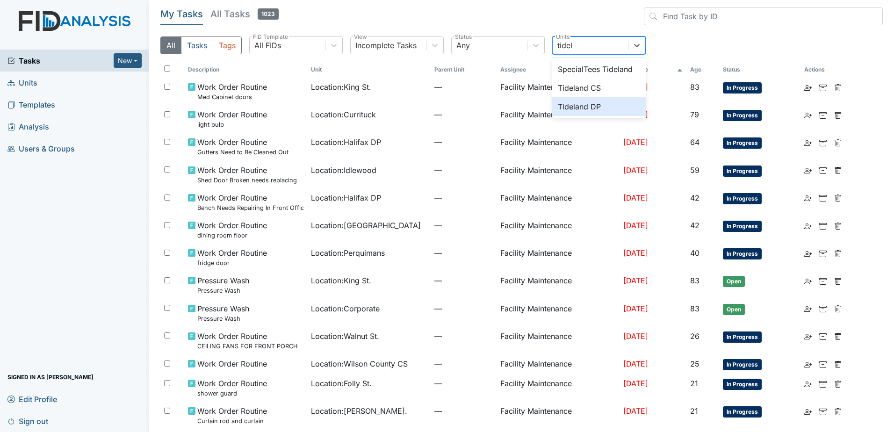
click at [604, 105] on div "Tideland DP" at bounding box center [598, 106] width 93 height 19
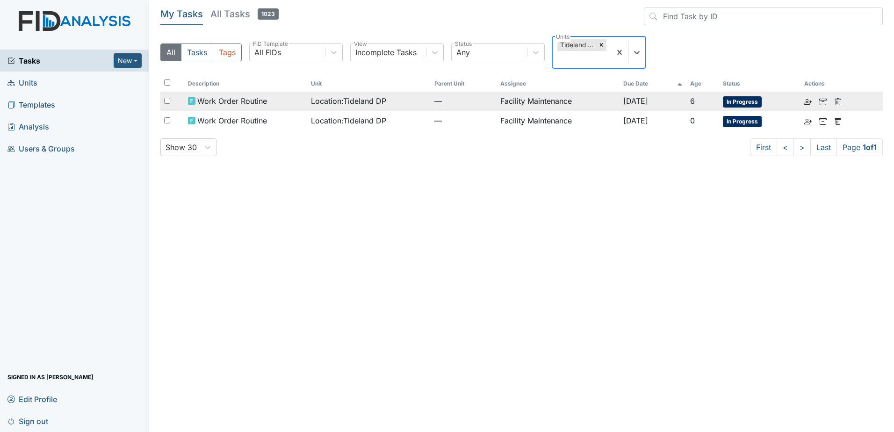
click at [480, 104] on td "—" at bounding box center [463, 102] width 66 height 20
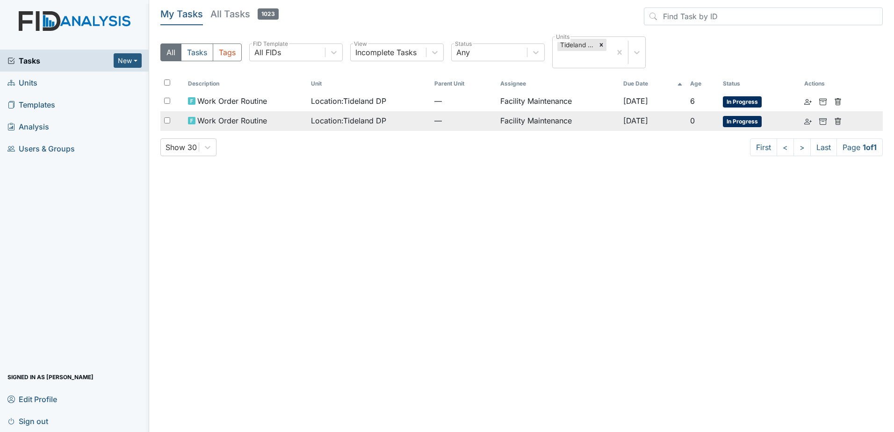
click at [339, 123] on span "Location : Tideland DP" at bounding box center [348, 120] width 75 height 11
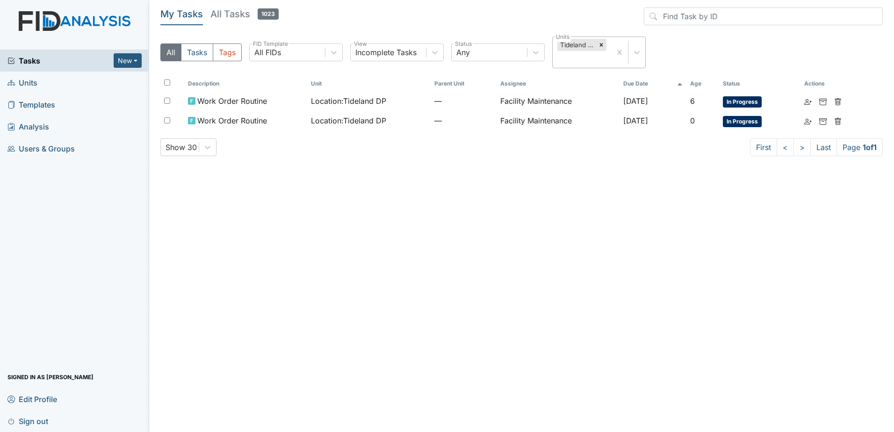
click at [584, 56] on div "Tideland DP" at bounding box center [581, 52] width 58 height 31
type input "slat"
click at [584, 83] on div "Slatestone" at bounding box center [598, 83] width 93 height 19
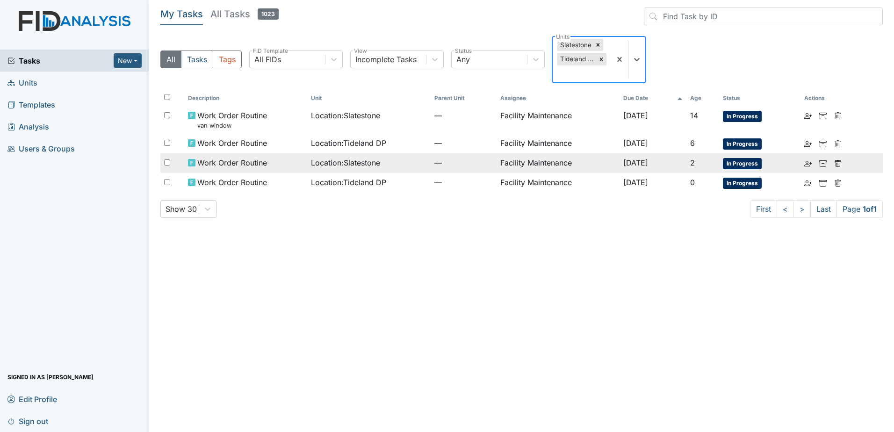
click at [402, 165] on div "Location : Slatestone" at bounding box center [369, 162] width 116 height 11
